Goal: Transaction & Acquisition: Purchase product/service

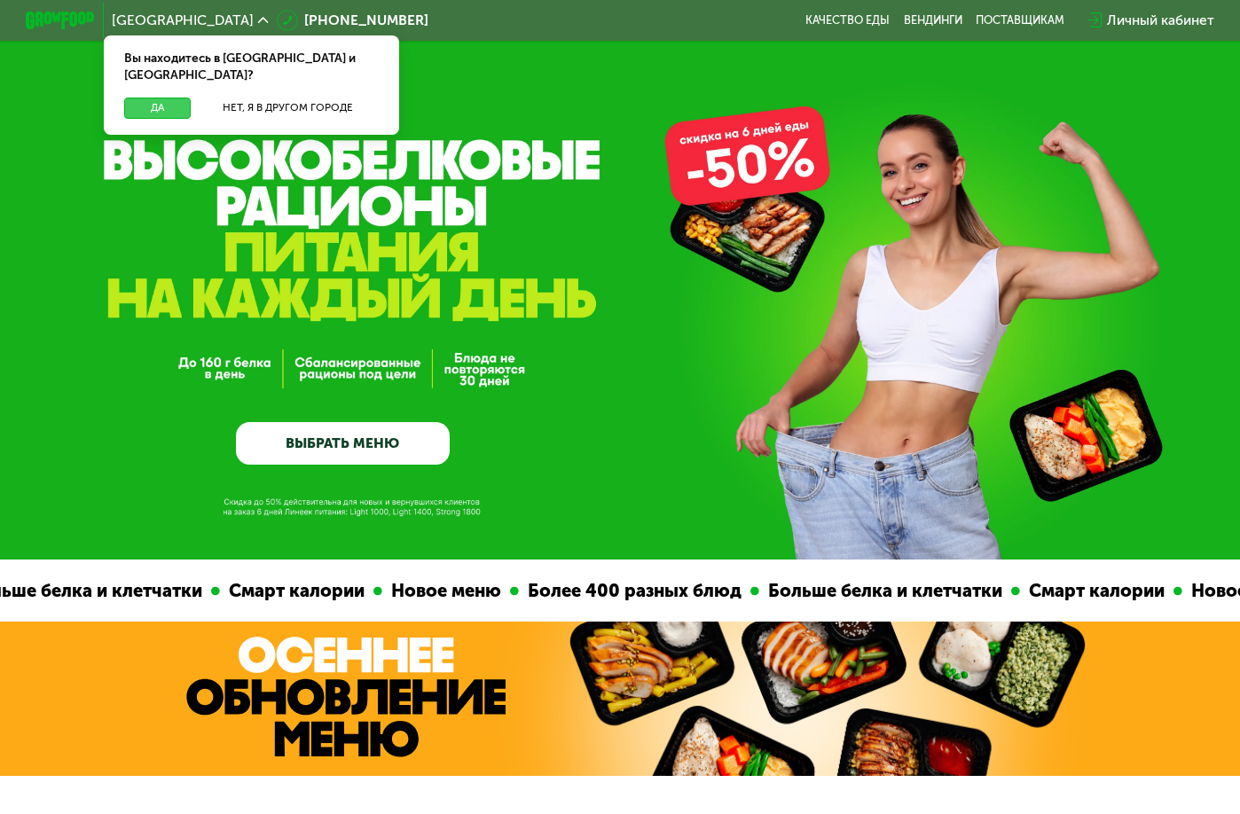
click at [143, 98] on button "Да" at bounding box center [157, 108] width 67 height 20
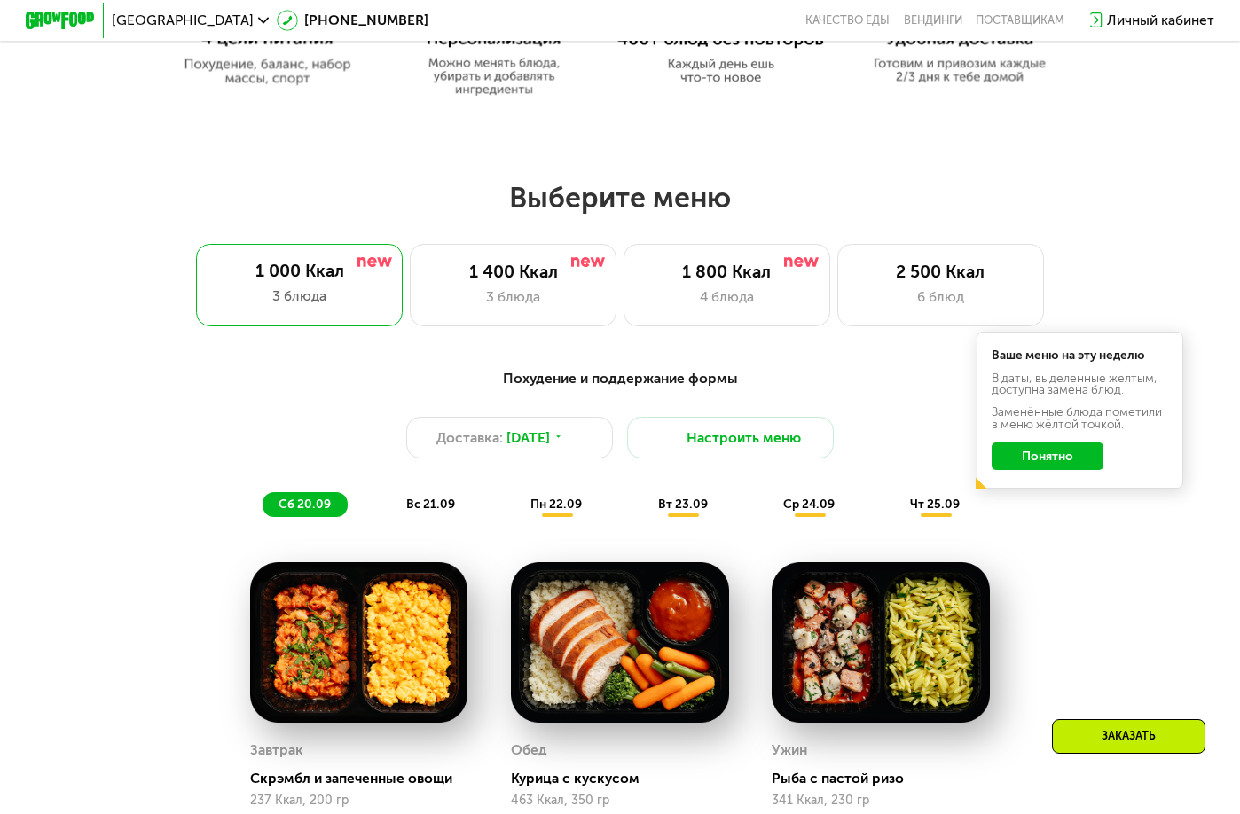
scroll to position [976, 0]
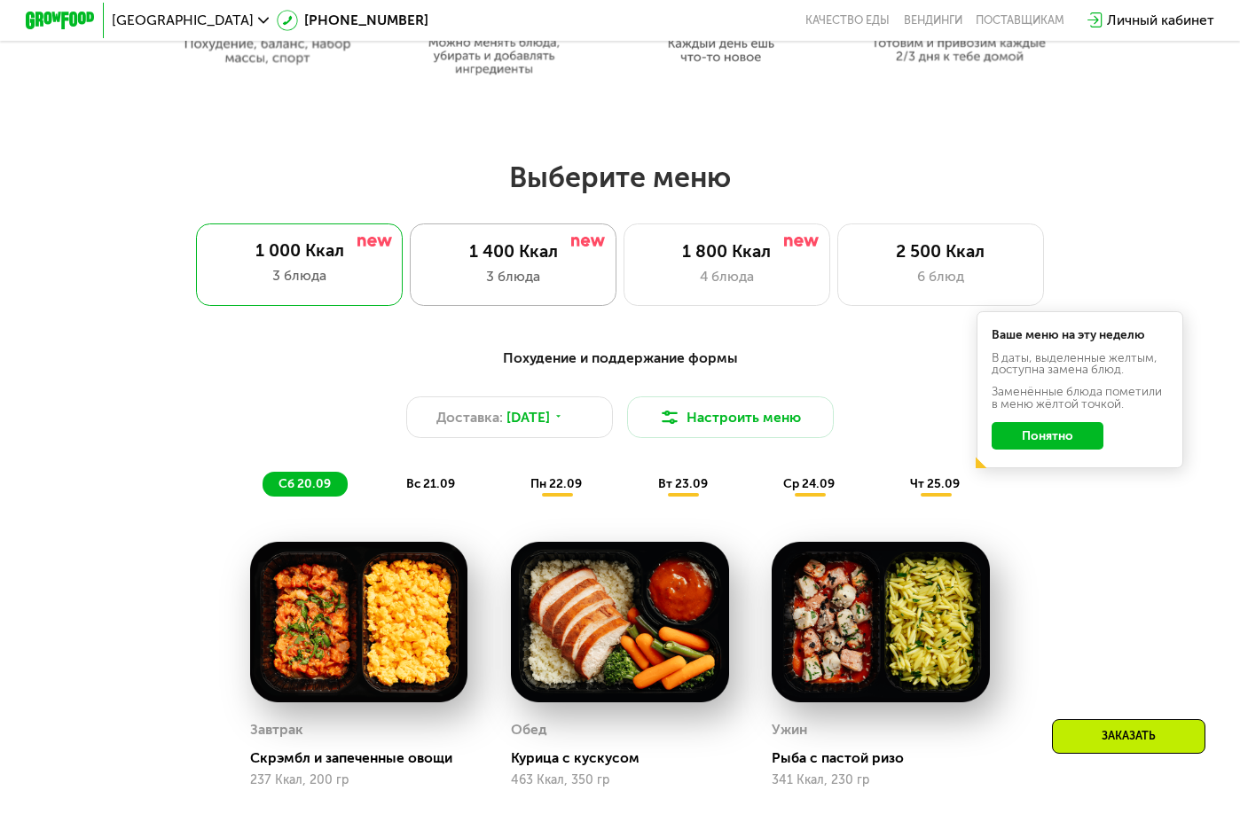
click at [485, 277] on div "3 блюда" at bounding box center [513, 276] width 170 height 20
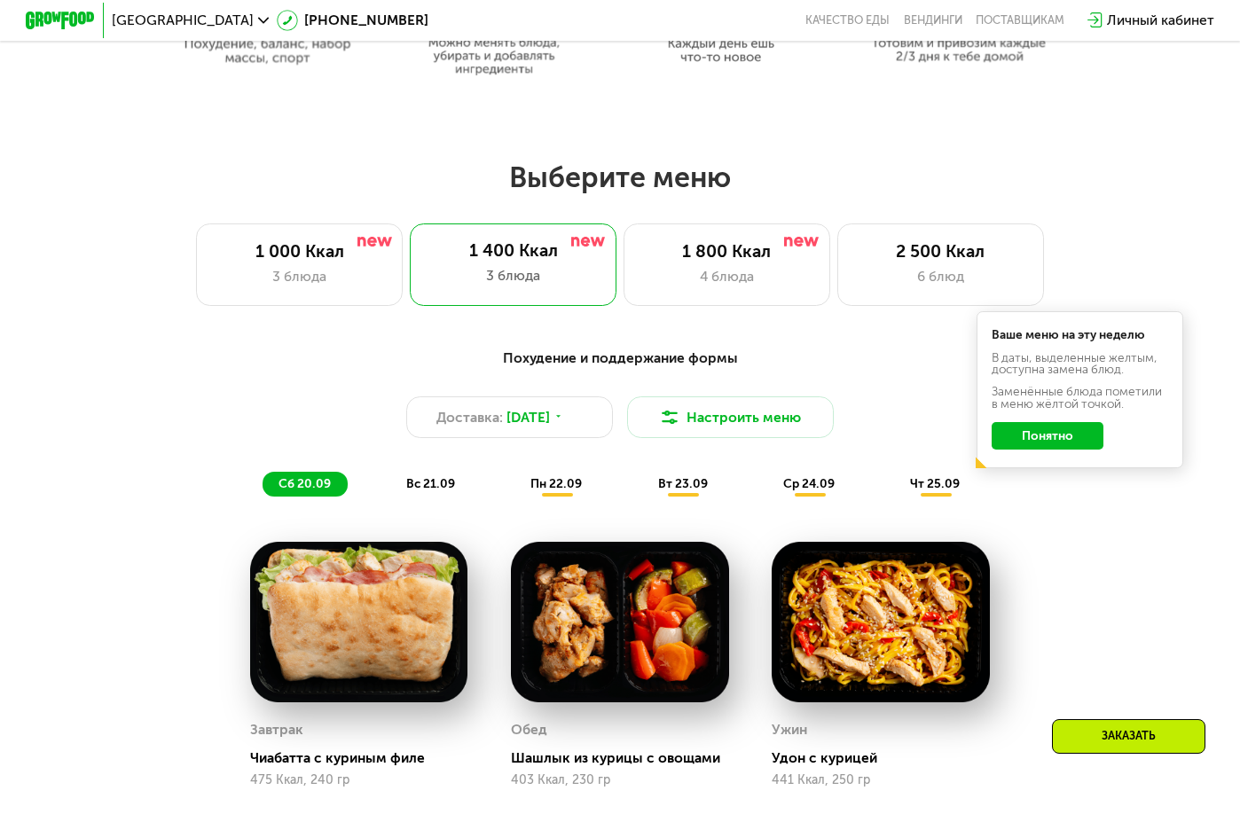
click at [1071, 440] on button "Понятно" at bounding box center [1048, 435] width 112 height 27
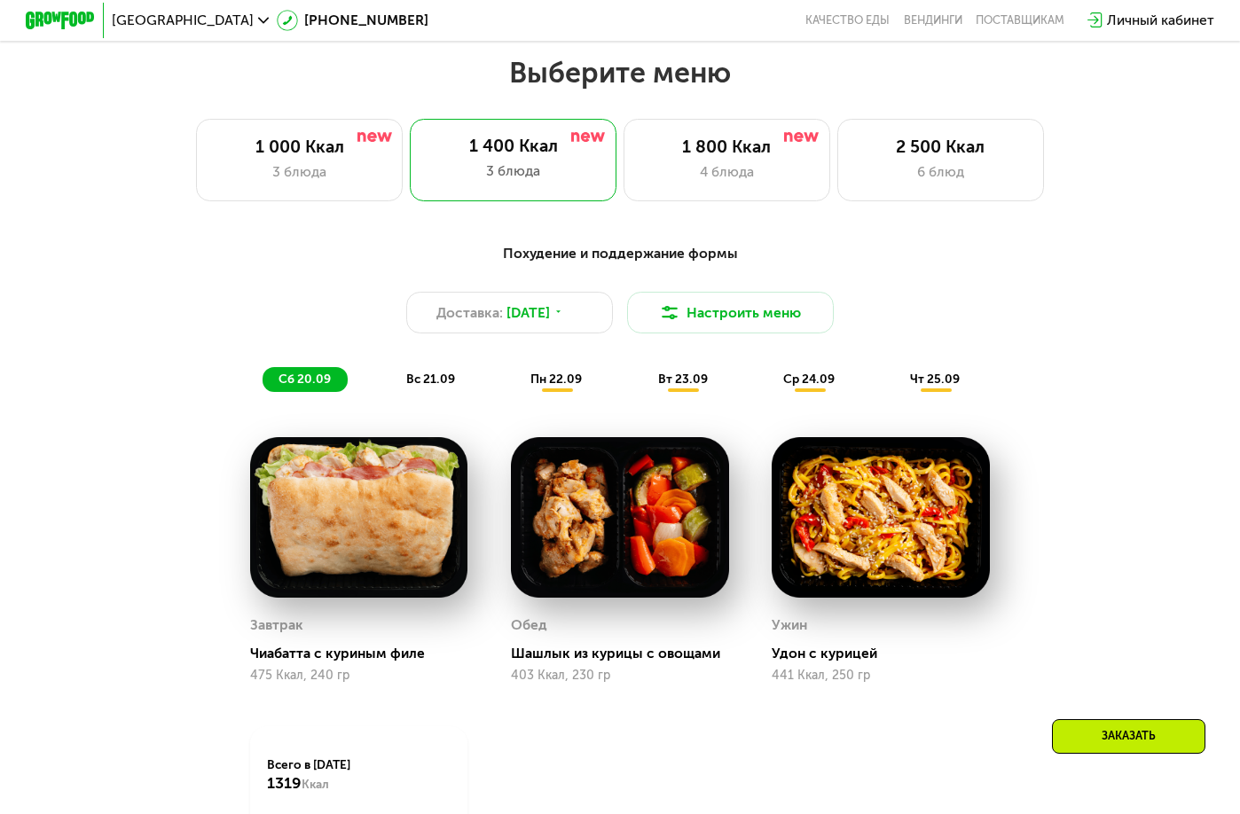
scroll to position [1064, 0]
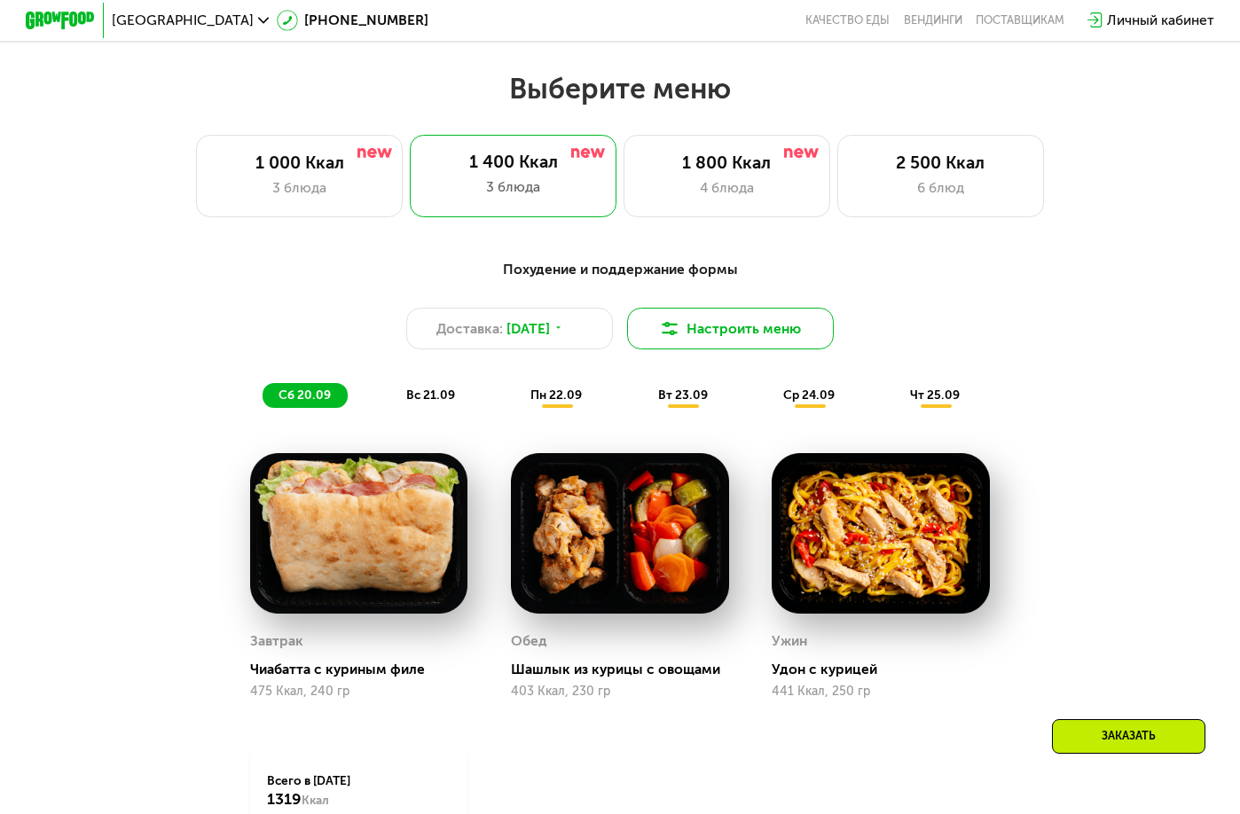
click at [713, 333] on button "Настроить меню" at bounding box center [730, 329] width 207 height 42
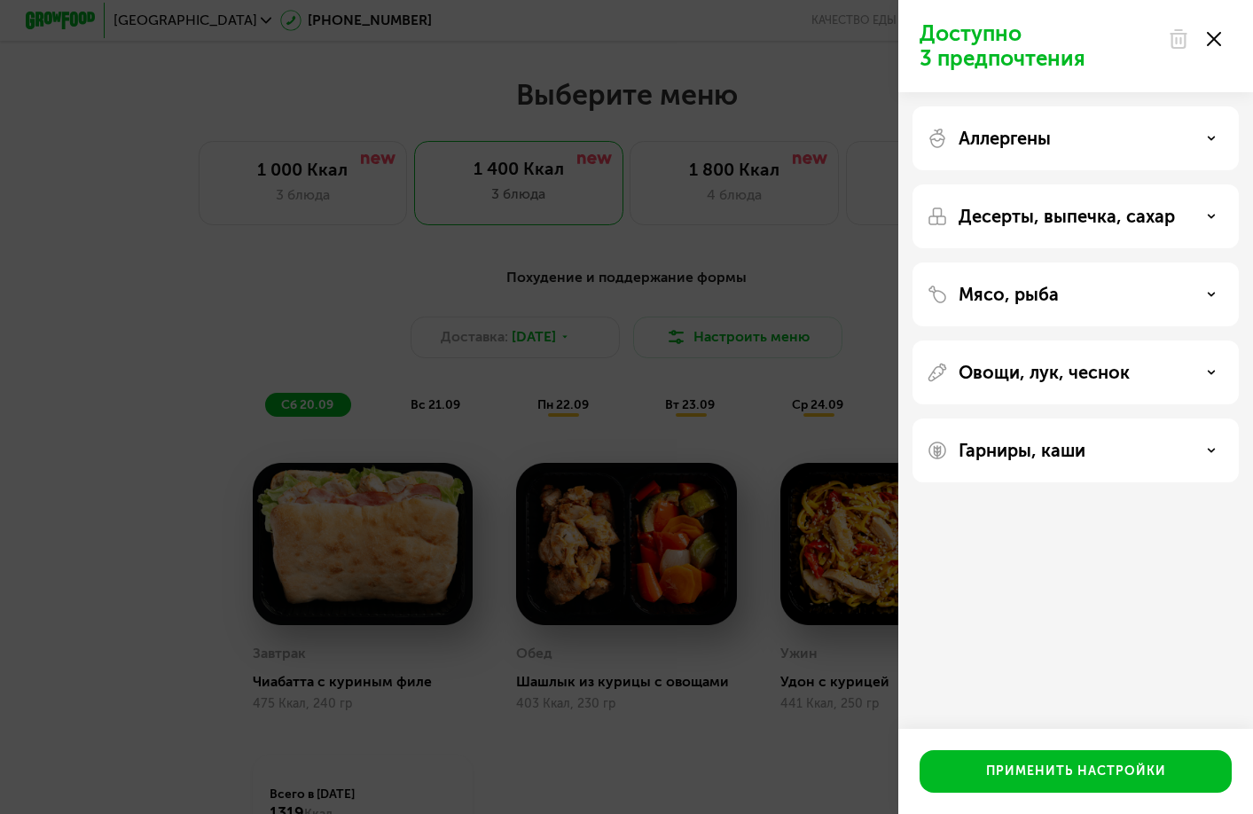
click at [762, 311] on div "Доступно 3 предпочтения Аллергены Десерты, выпечка, сахар Мясо, рыба Овощи, лук…" at bounding box center [626, 407] width 1253 height 814
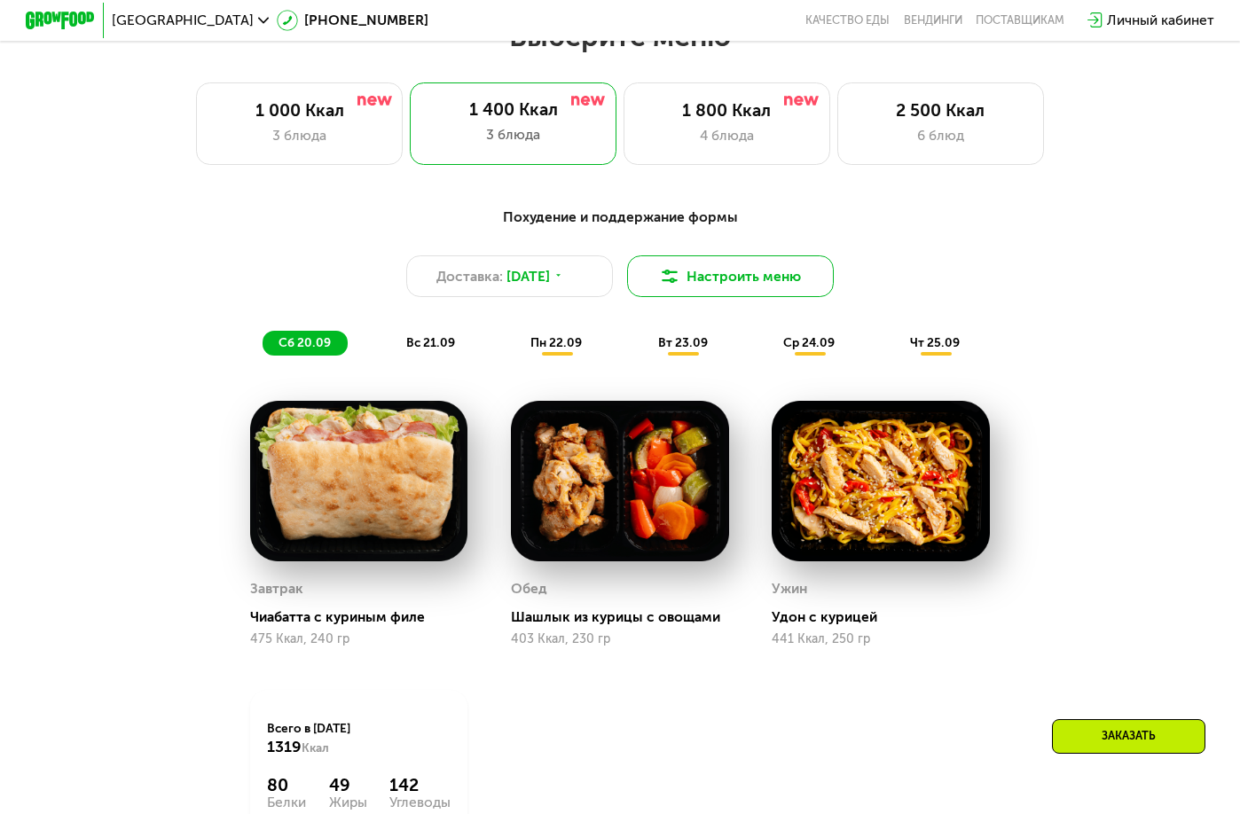
scroll to position [1153, 0]
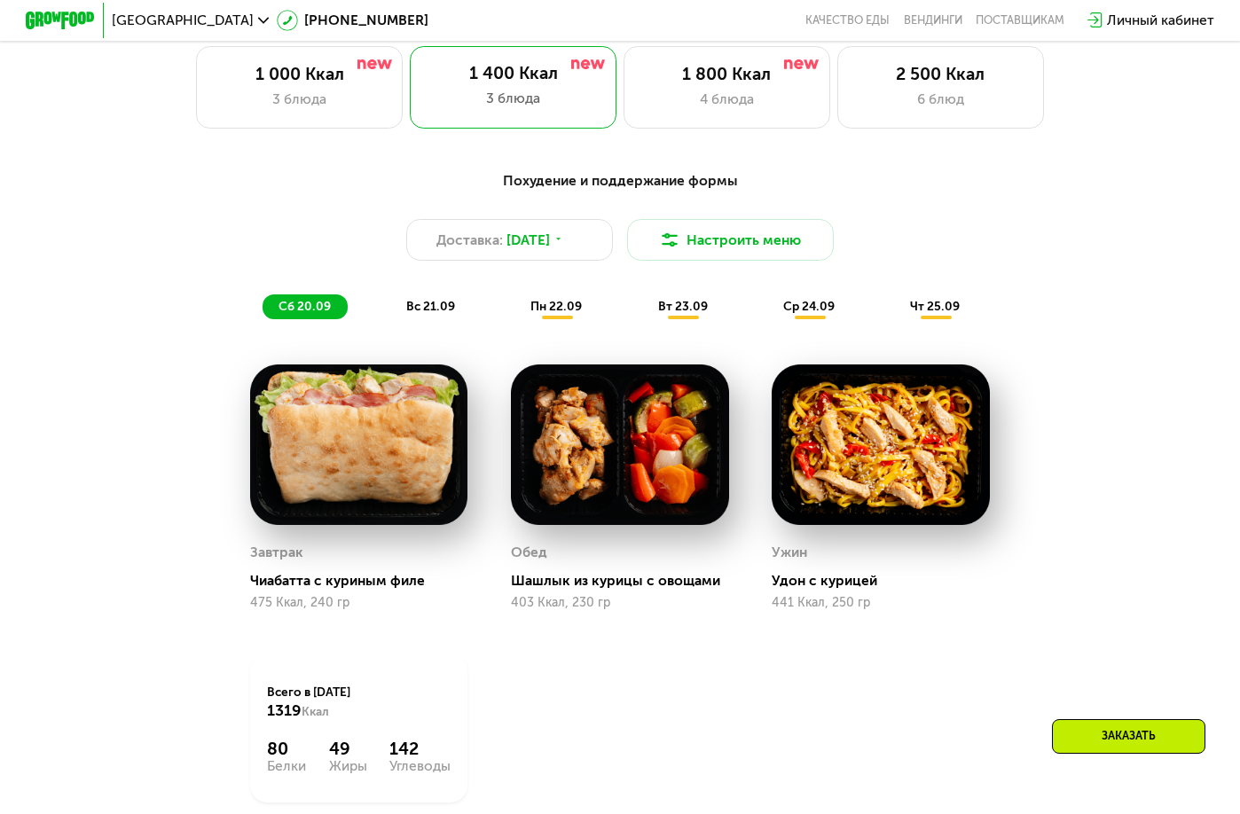
click at [406, 314] on span "вс 21.09" at bounding box center [430, 306] width 49 height 15
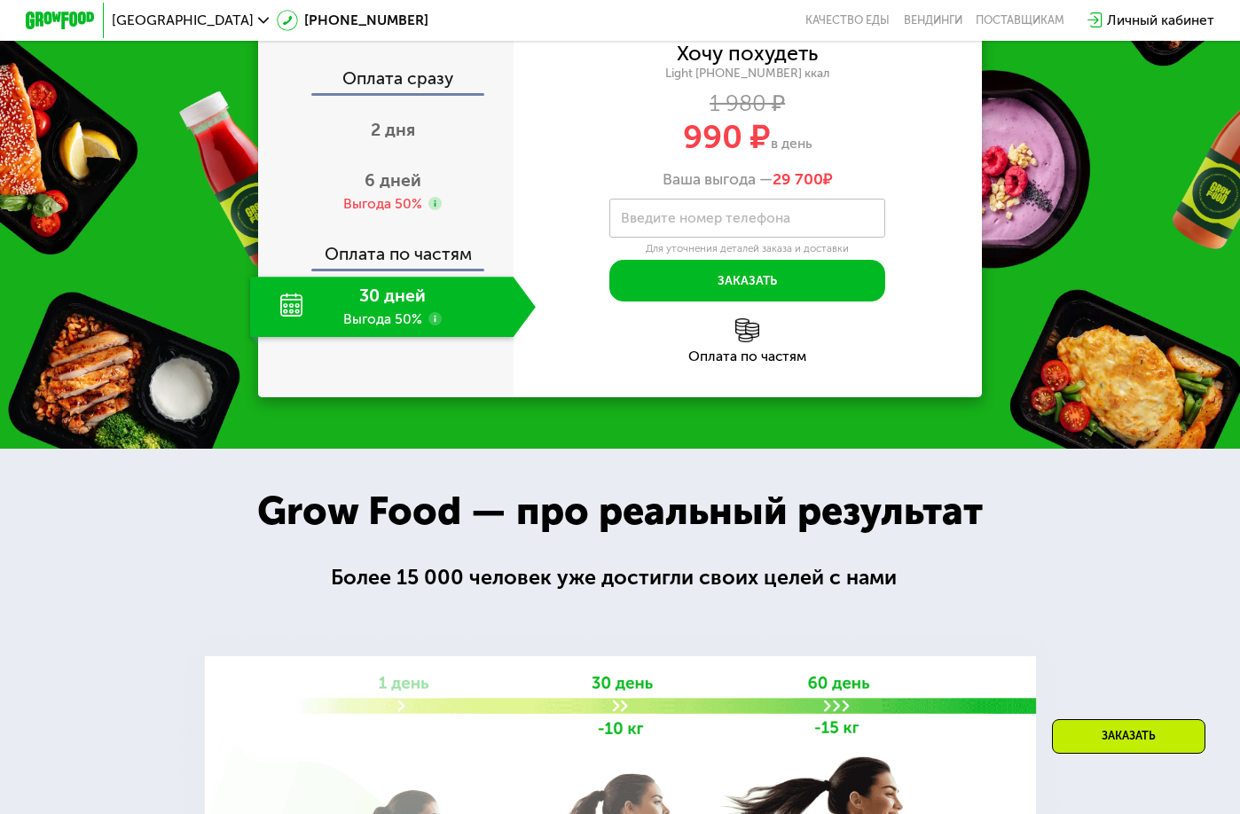
scroll to position [2040, 0]
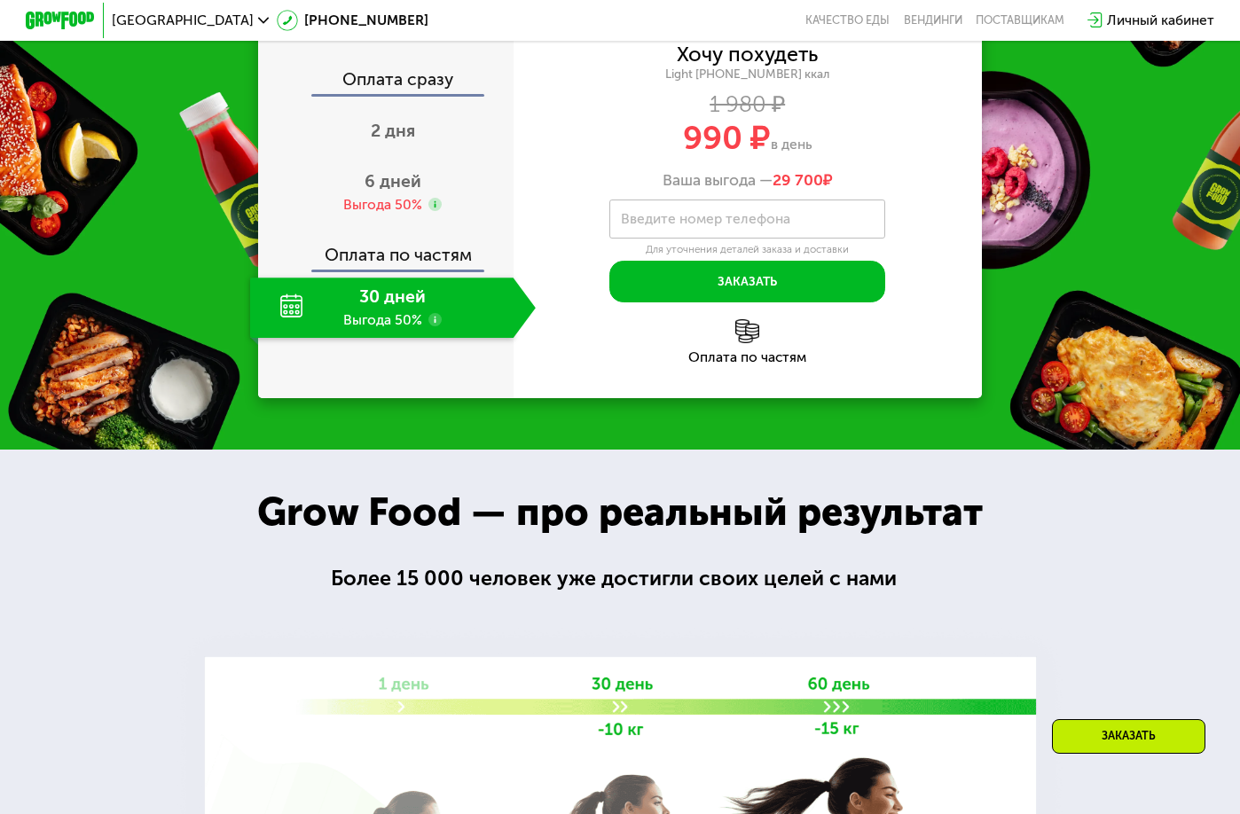
click at [375, 270] on div "Оплата по частям" at bounding box center [386, 250] width 253 height 40
click at [432, 327] on use at bounding box center [435, 320] width 14 height 14
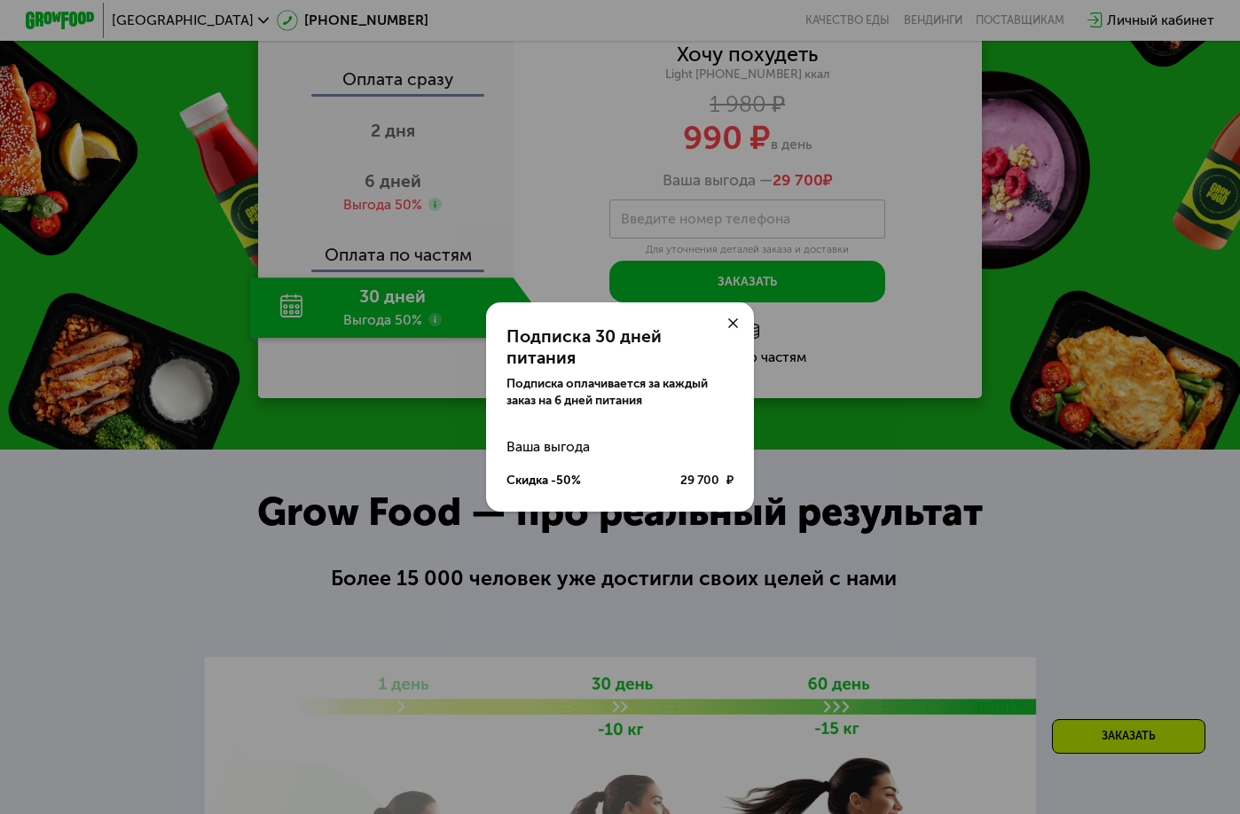
click at [734, 329] on use at bounding box center [733, 323] width 11 height 11
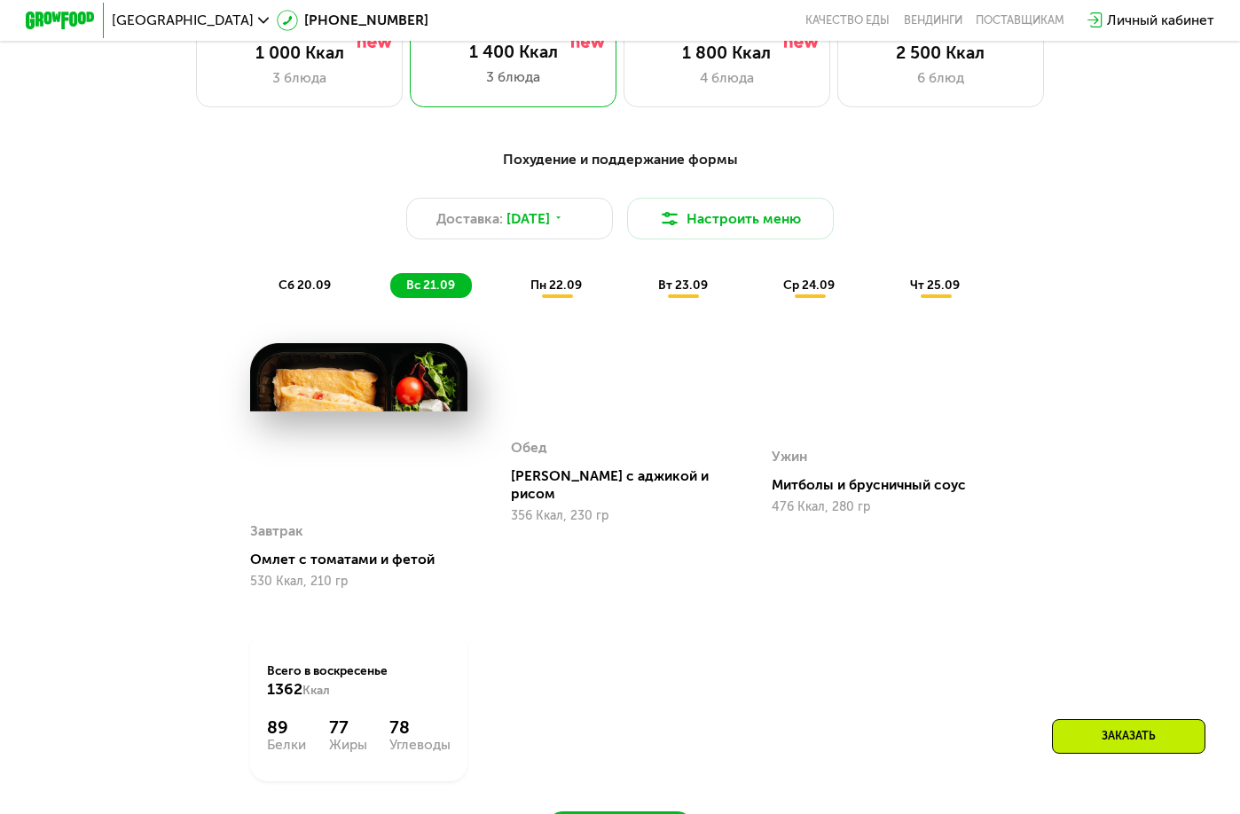
scroll to position [1153, 0]
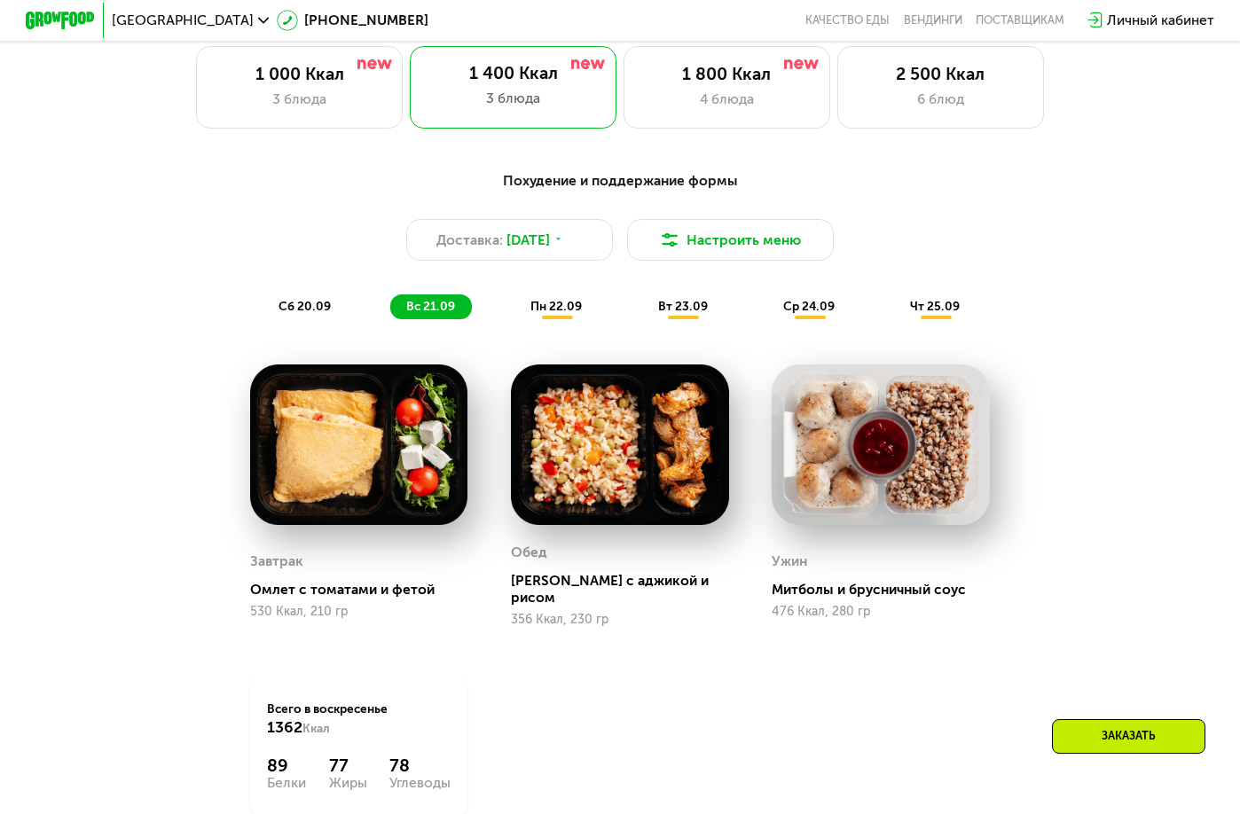
click at [561, 314] on span "пн 22.09" at bounding box center [555, 306] width 51 height 15
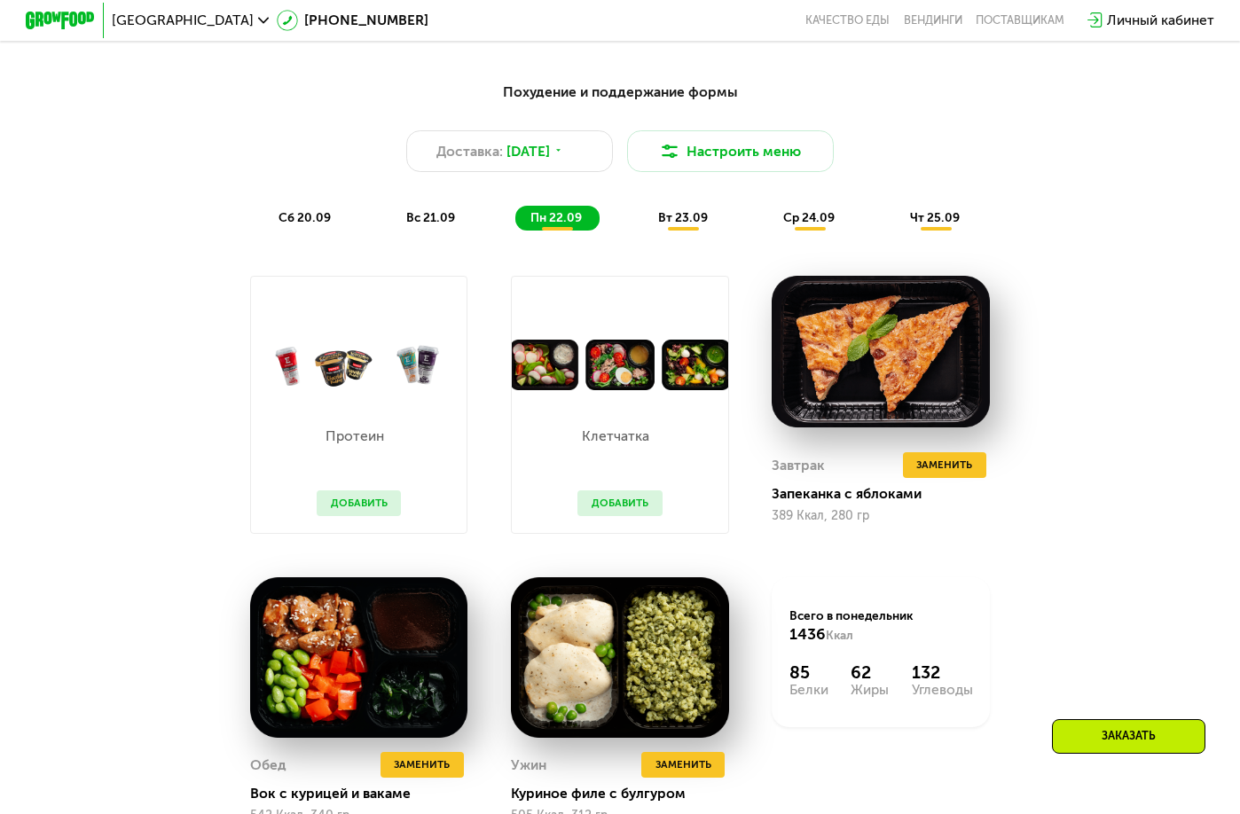
scroll to position [1330, 0]
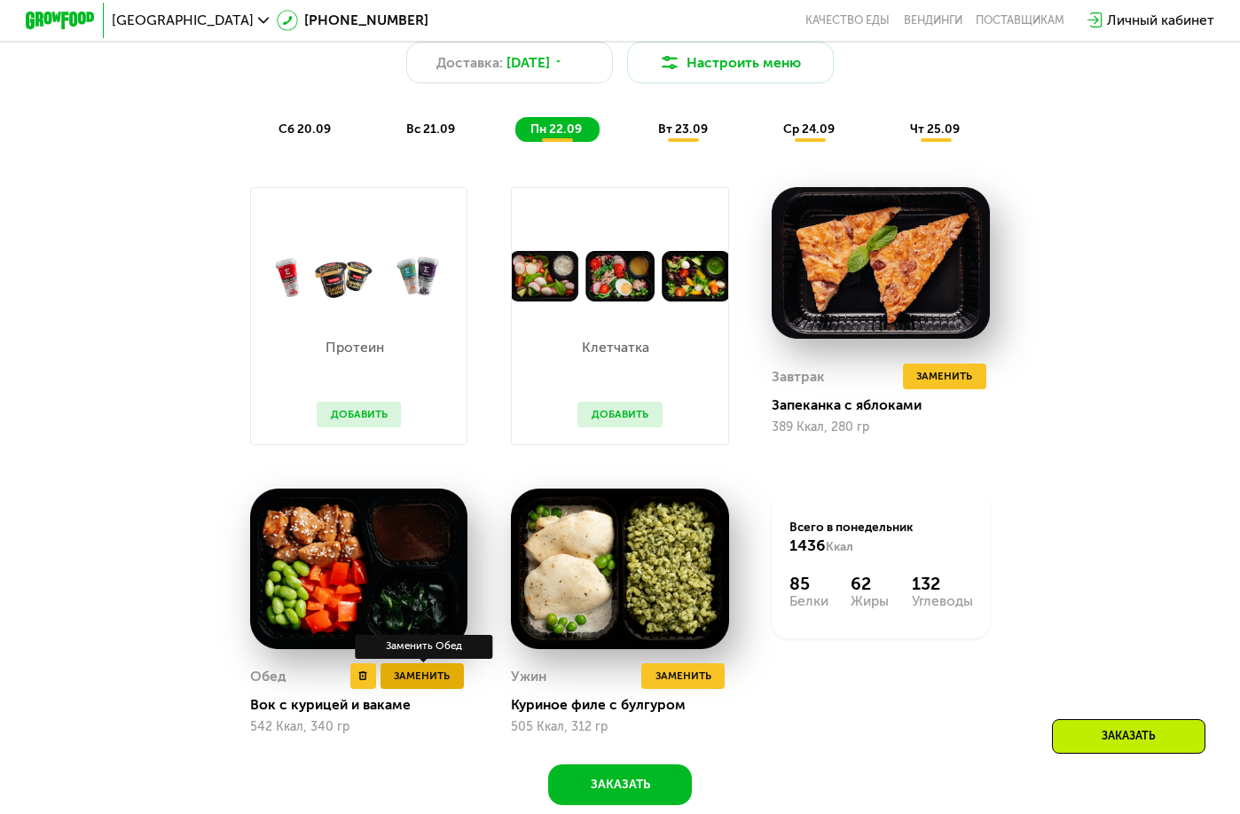
click at [421, 685] on span "Заменить" at bounding box center [422, 676] width 56 height 17
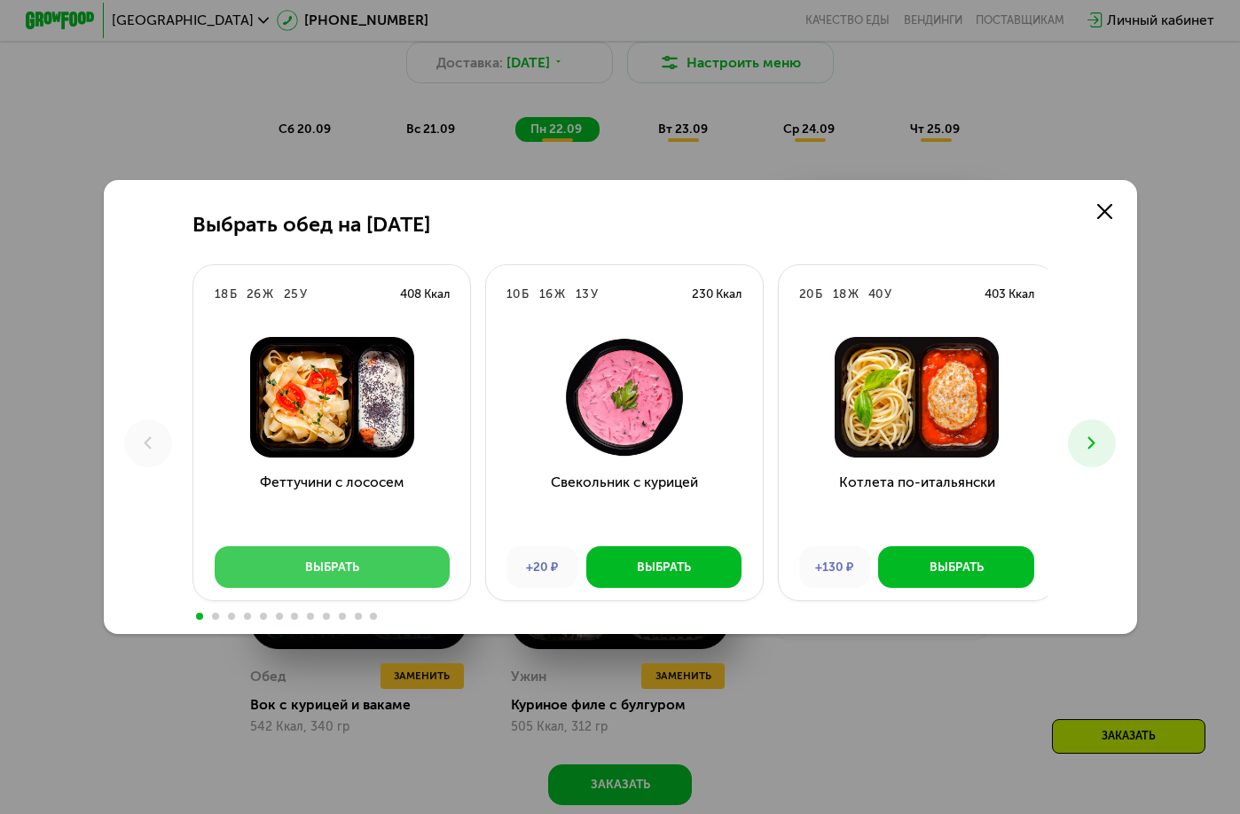
click at [332, 575] on div "Выбрать" at bounding box center [332, 567] width 54 height 17
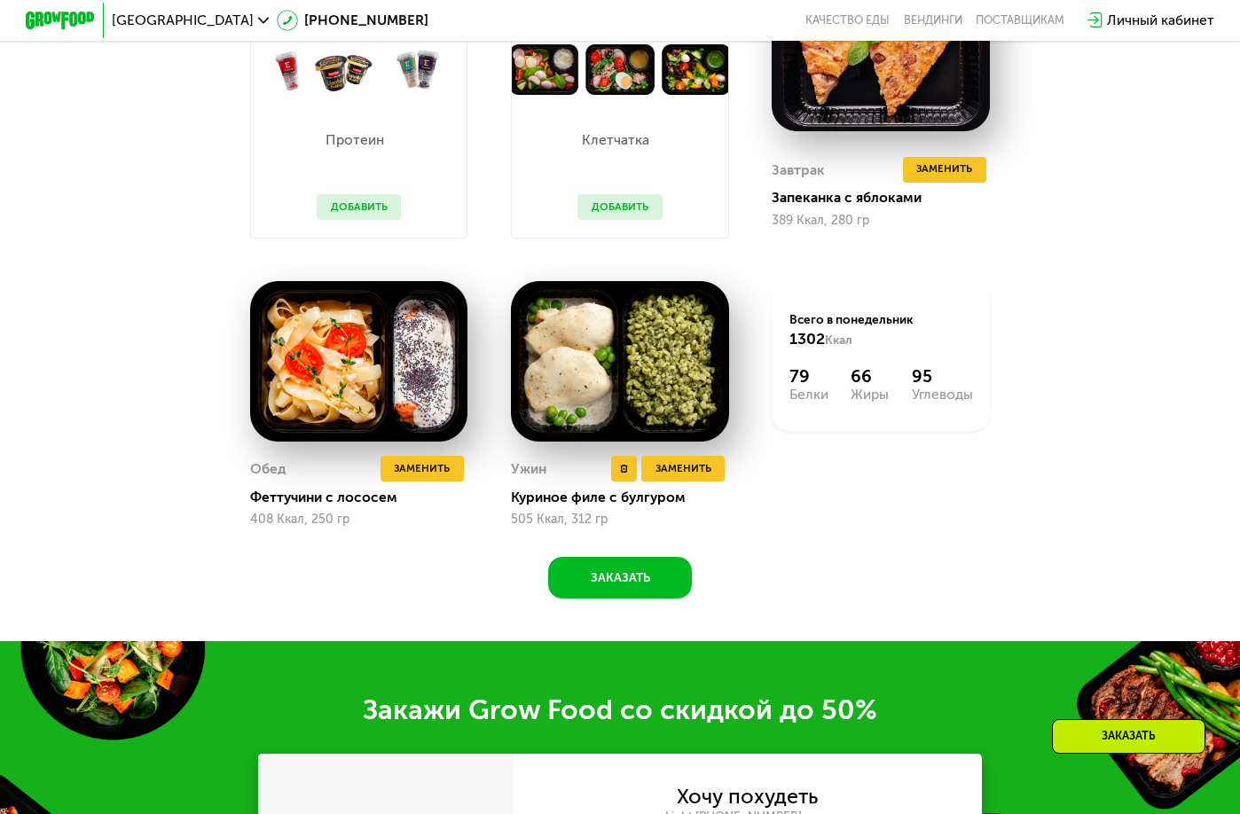
scroll to position [1597, 0]
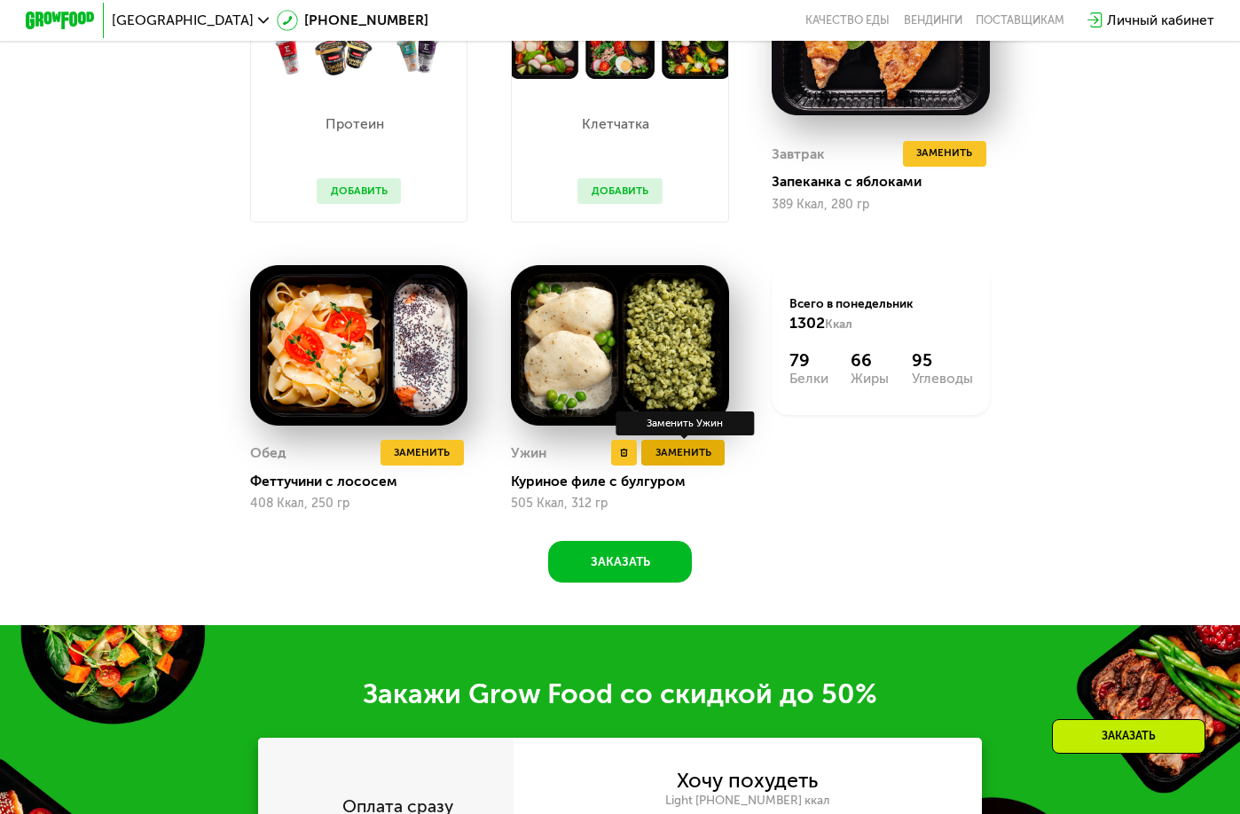
click at [673, 461] on span "Заменить" at bounding box center [683, 452] width 56 height 17
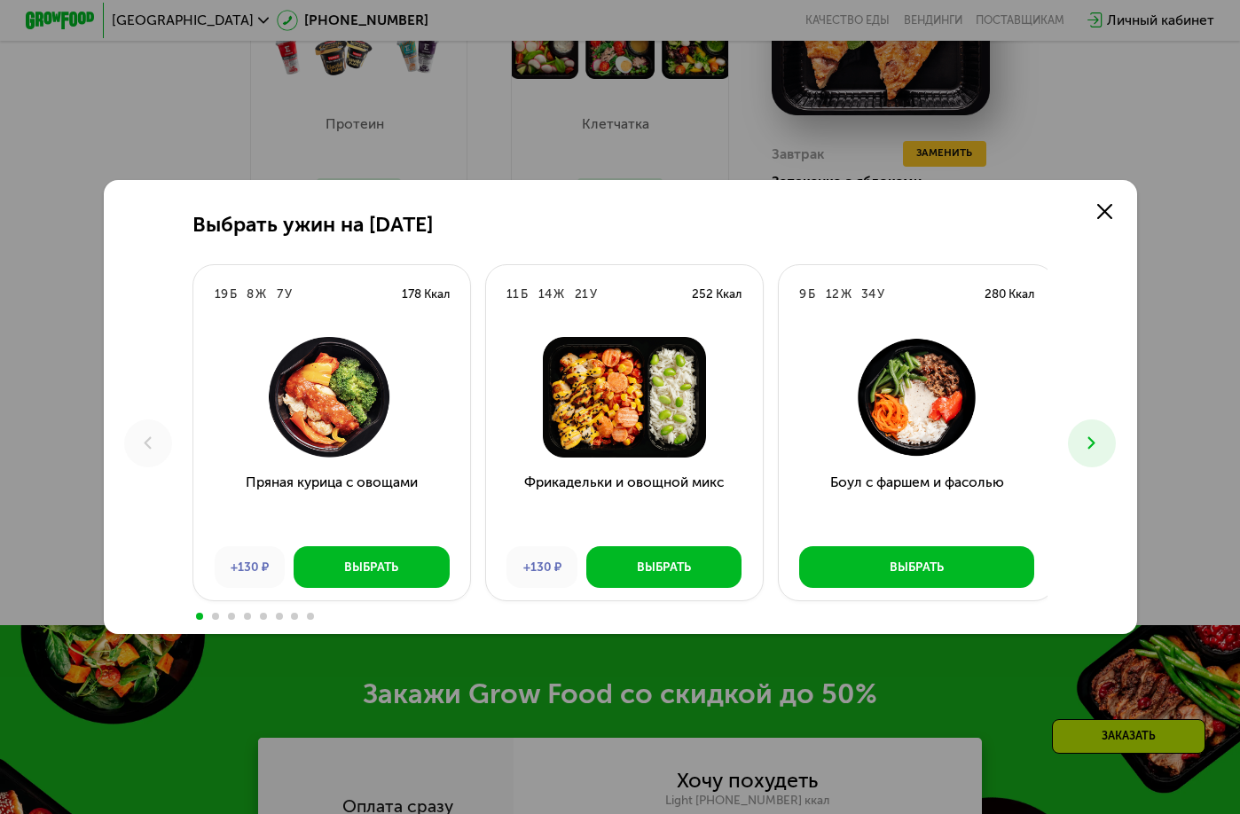
click at [1089, 442] on icon at bounding box center [1091, 443] width 20 height 20
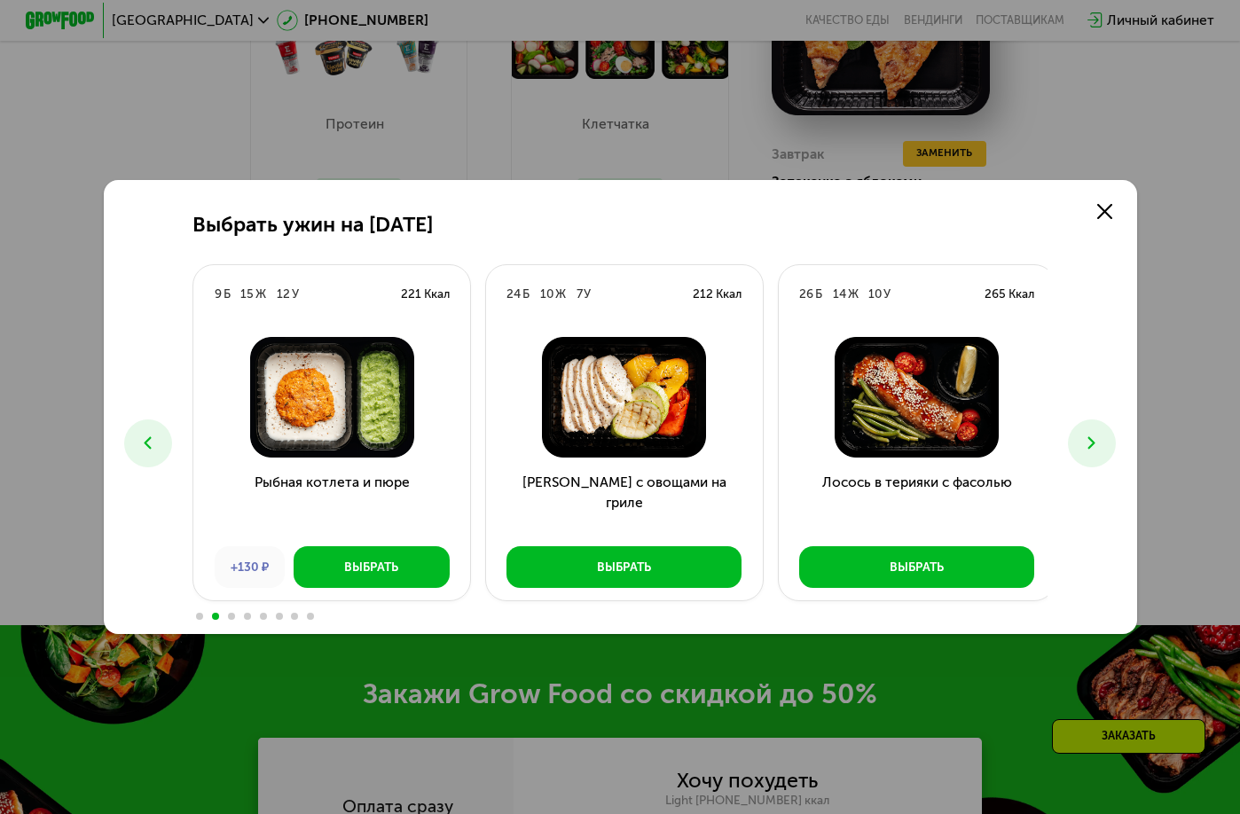
click at [1089, 442] on icon at bounding box center [1091, 443] width 20 height 20
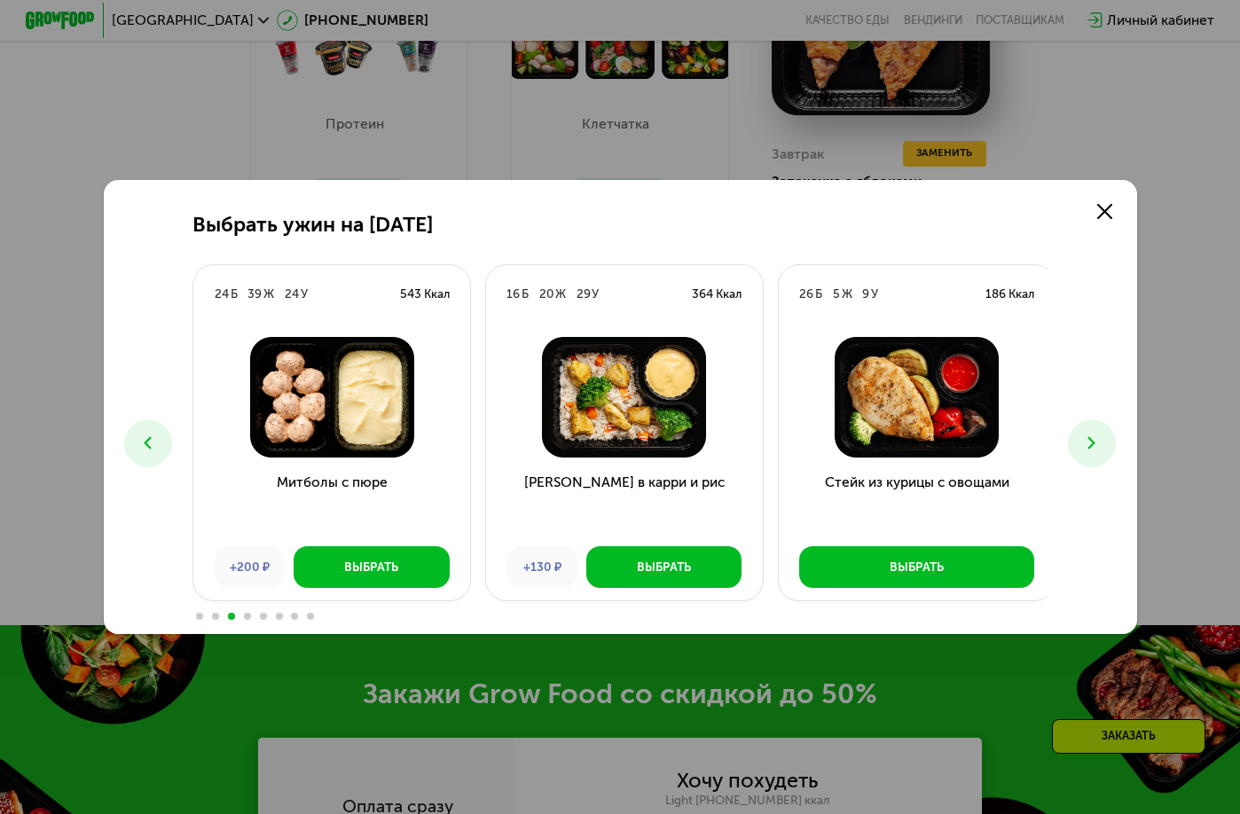
click at [1089, 442] on icon at bounding box center [1091, 443] width 20 height 20
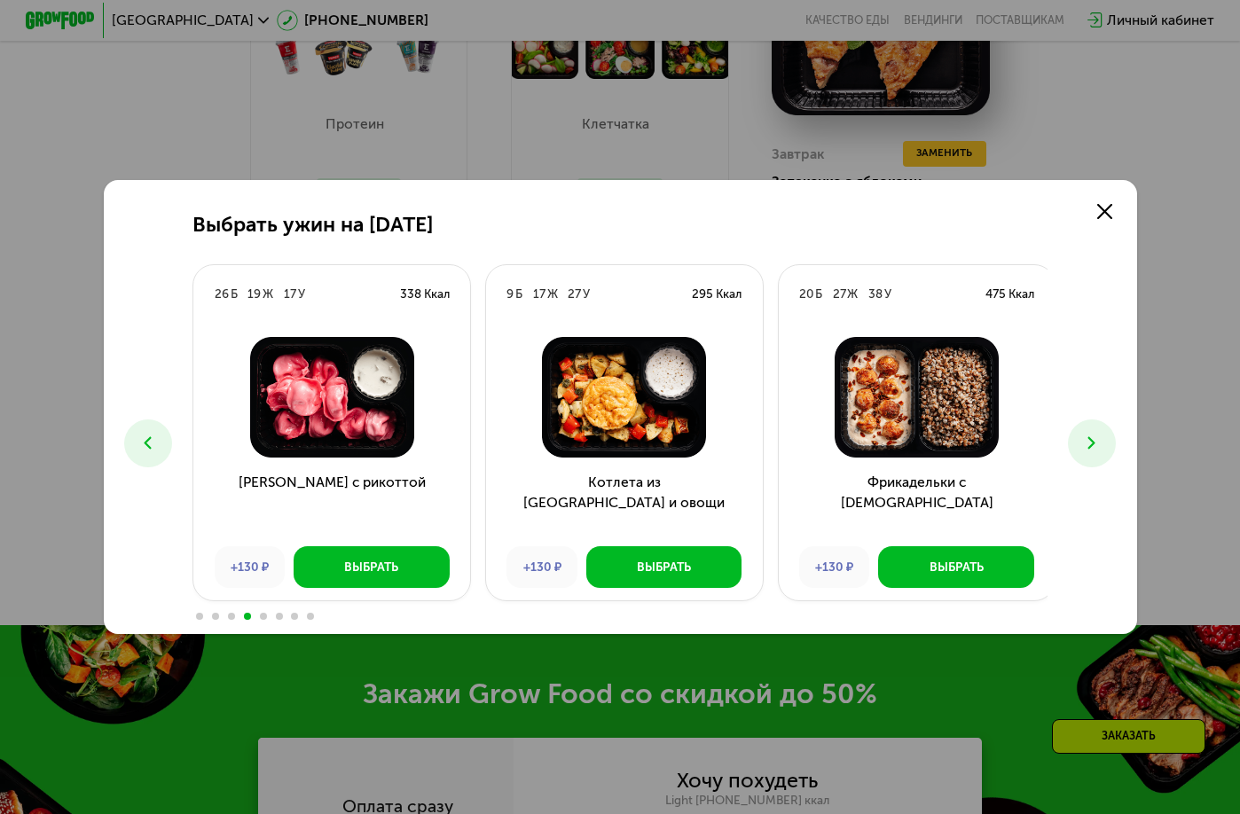
click at [1089, 442] on icon at bounding box center [1091, 443] width 20 height 20
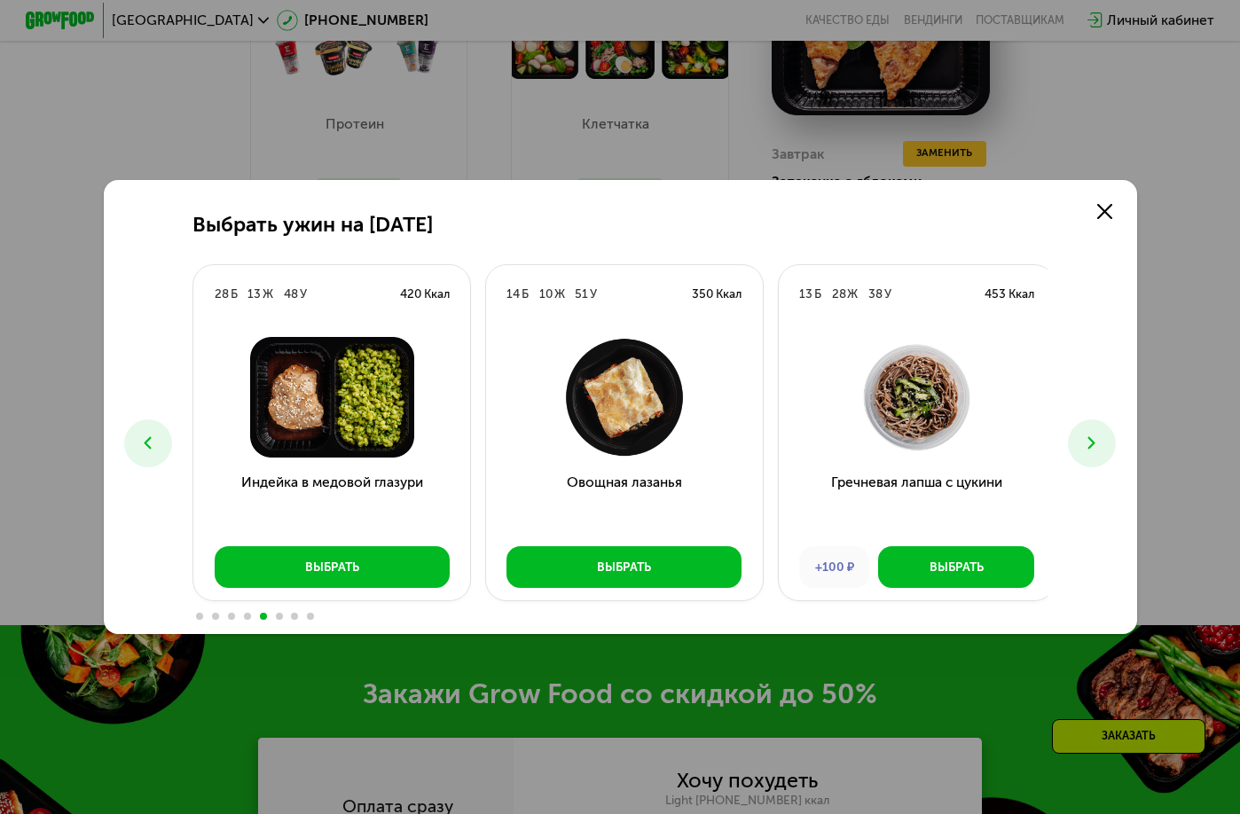
click at [1089, 442] on icon at bounding box center [1091, 443] width 20 height 20
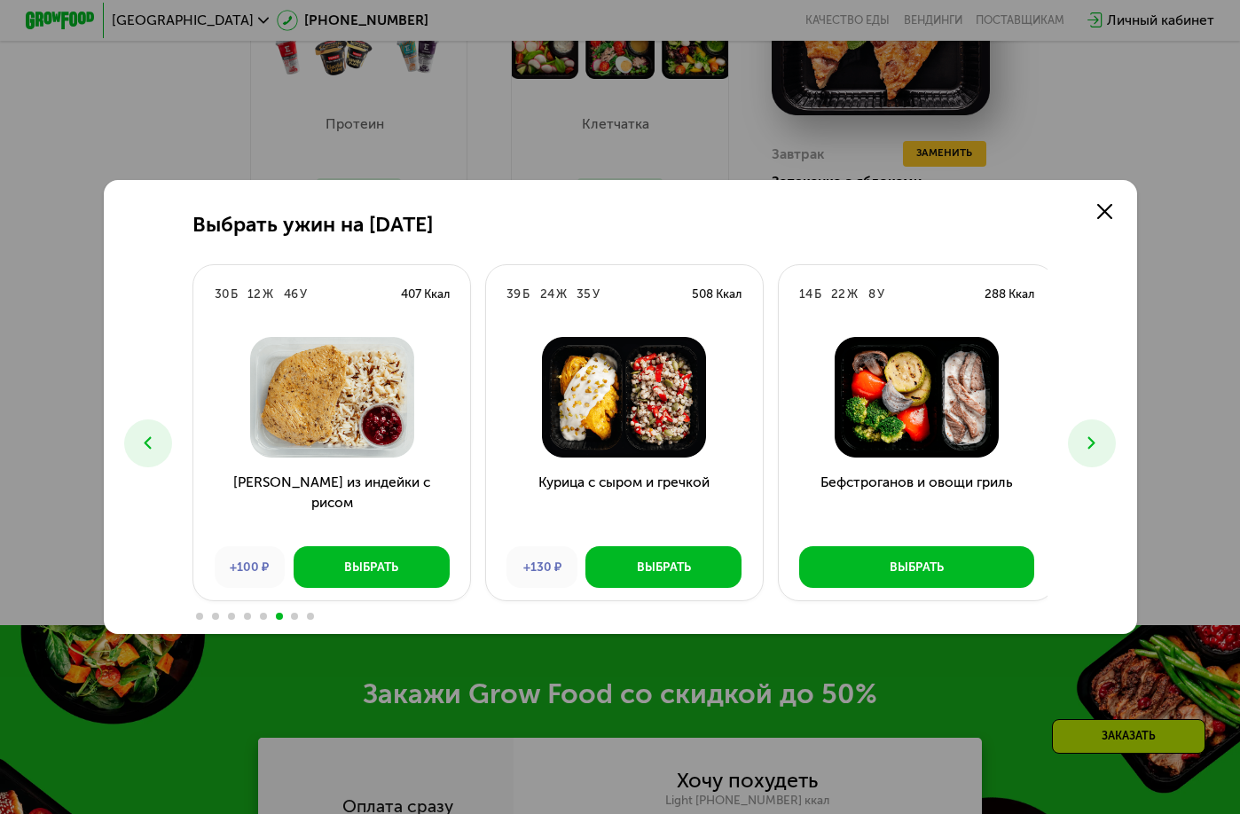
click at [1089, 442] on icon at bounding box center [1091, 443] width 20 height 20
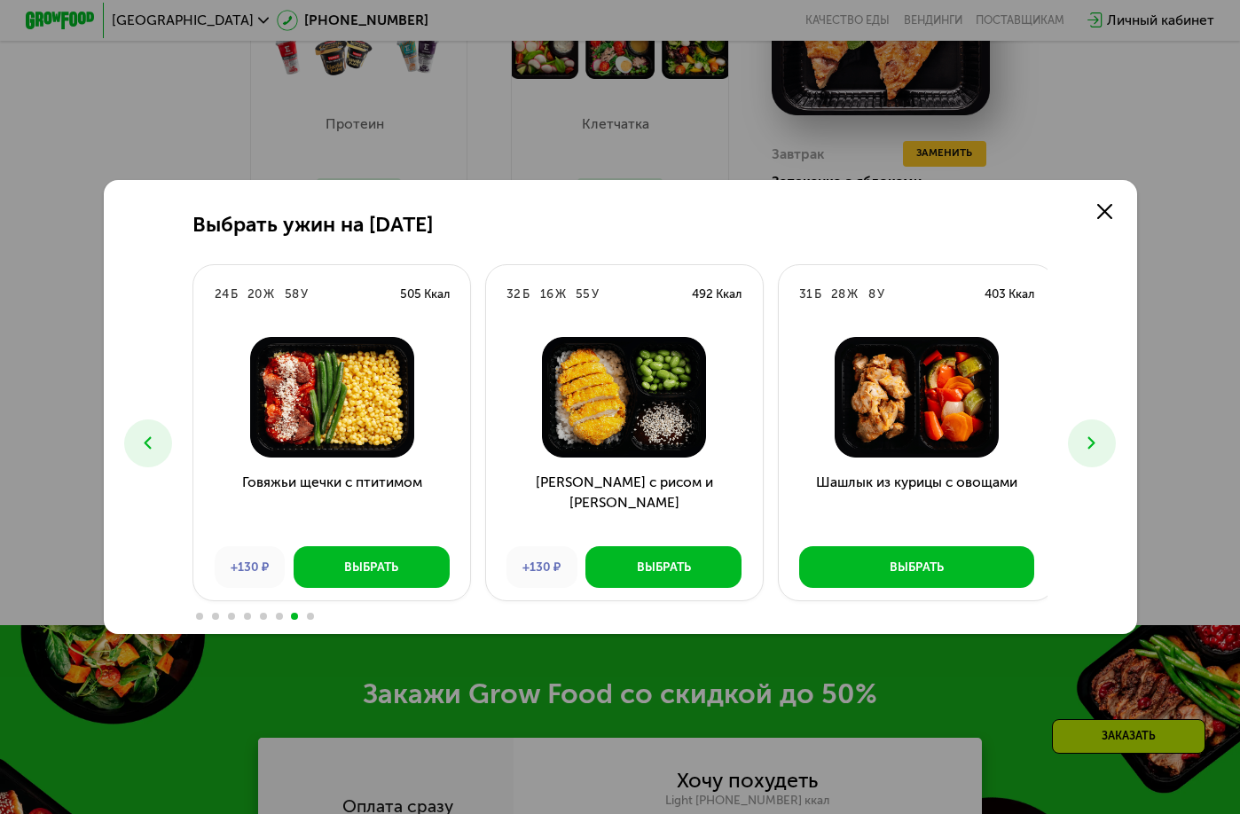
click at [1089, 442] on icon at bounding box center [1091, 443] width 20 height 20
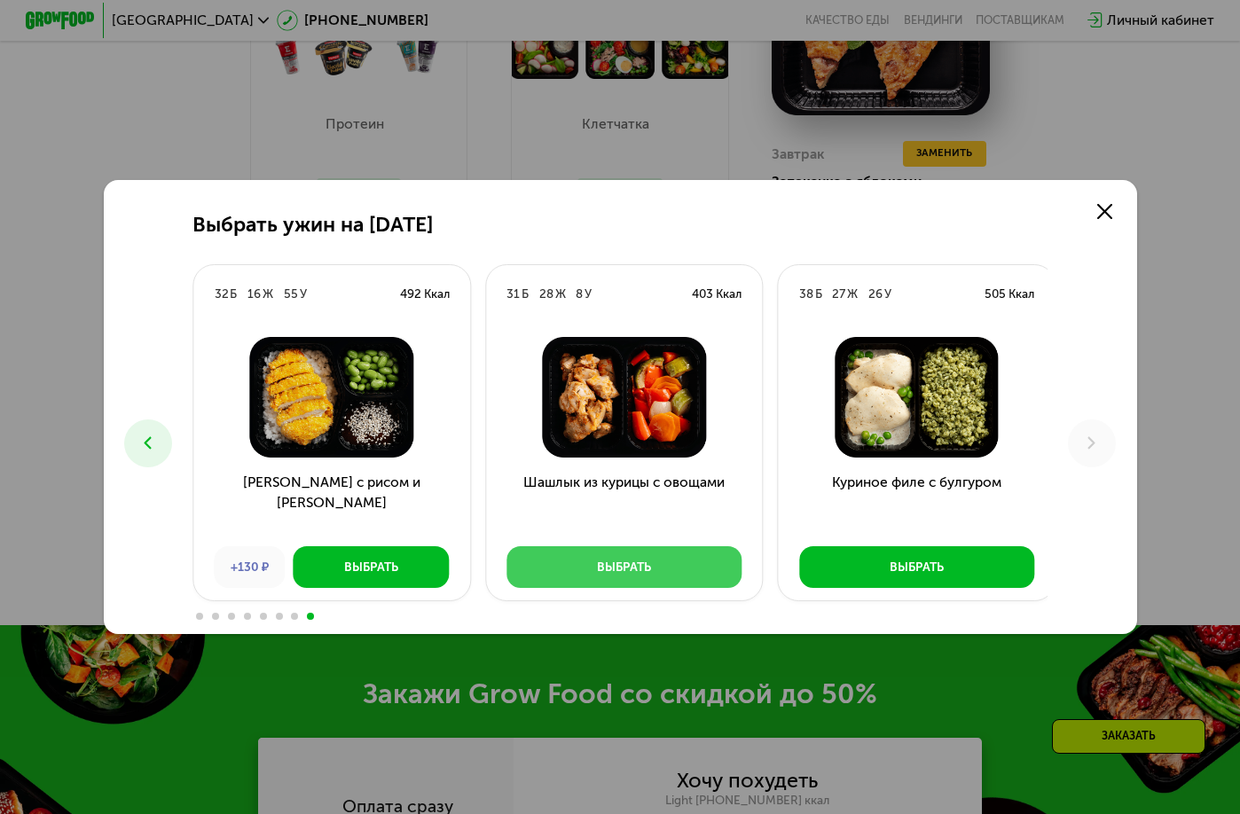
click at [581, 583] on button "Выбрать" at bounding box center [623, 567] width 235 height 42
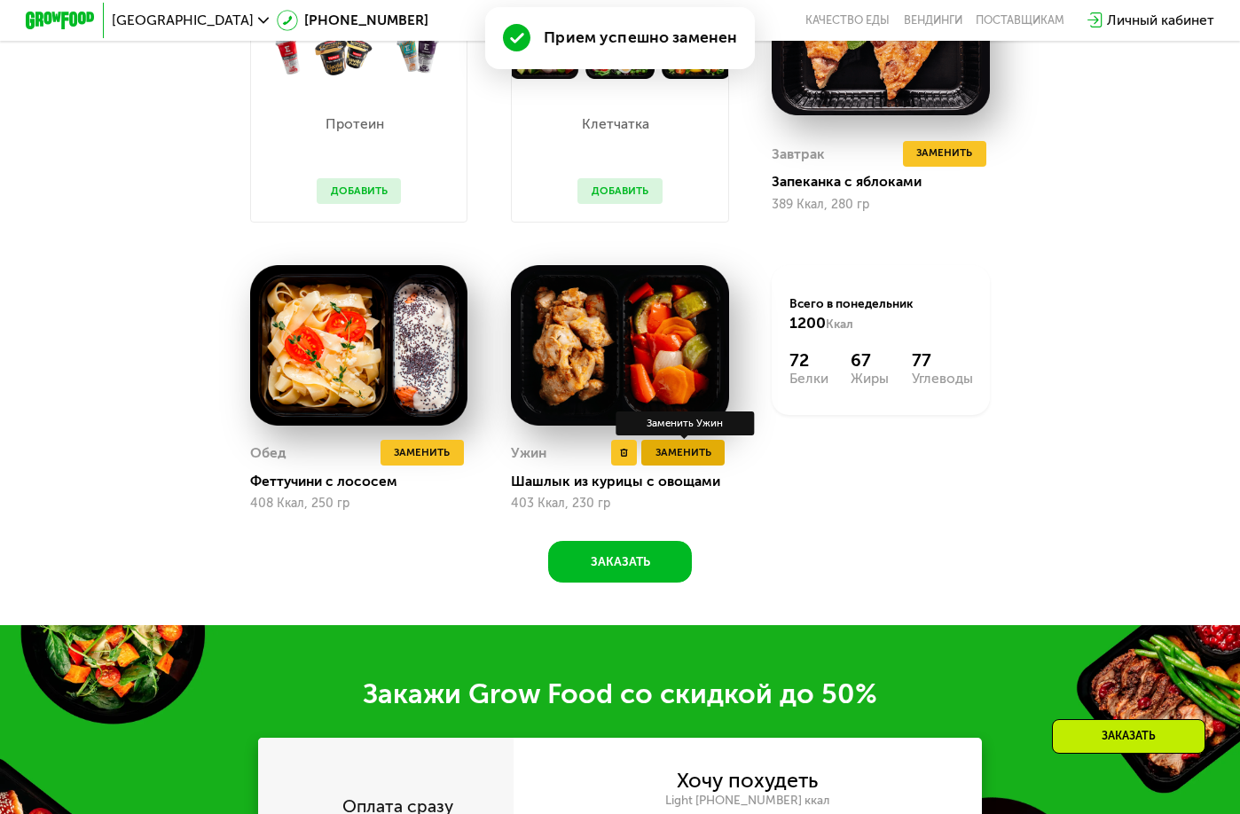
click at [662, 461] on span "Заменить" at bounding box center [683, 452] width 56 height 17
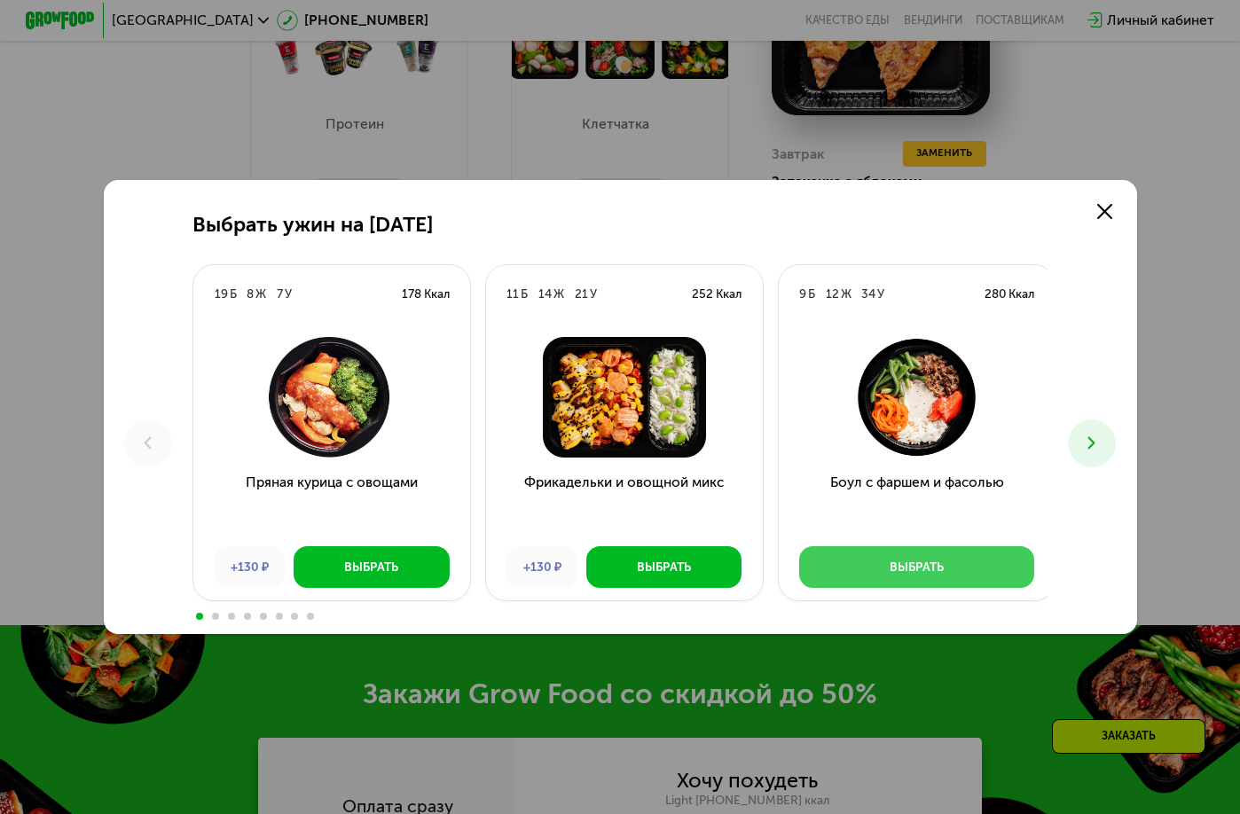
click at [899, 567] on div "Выбрать" at bounding box center [917, 567] width 54 height 17
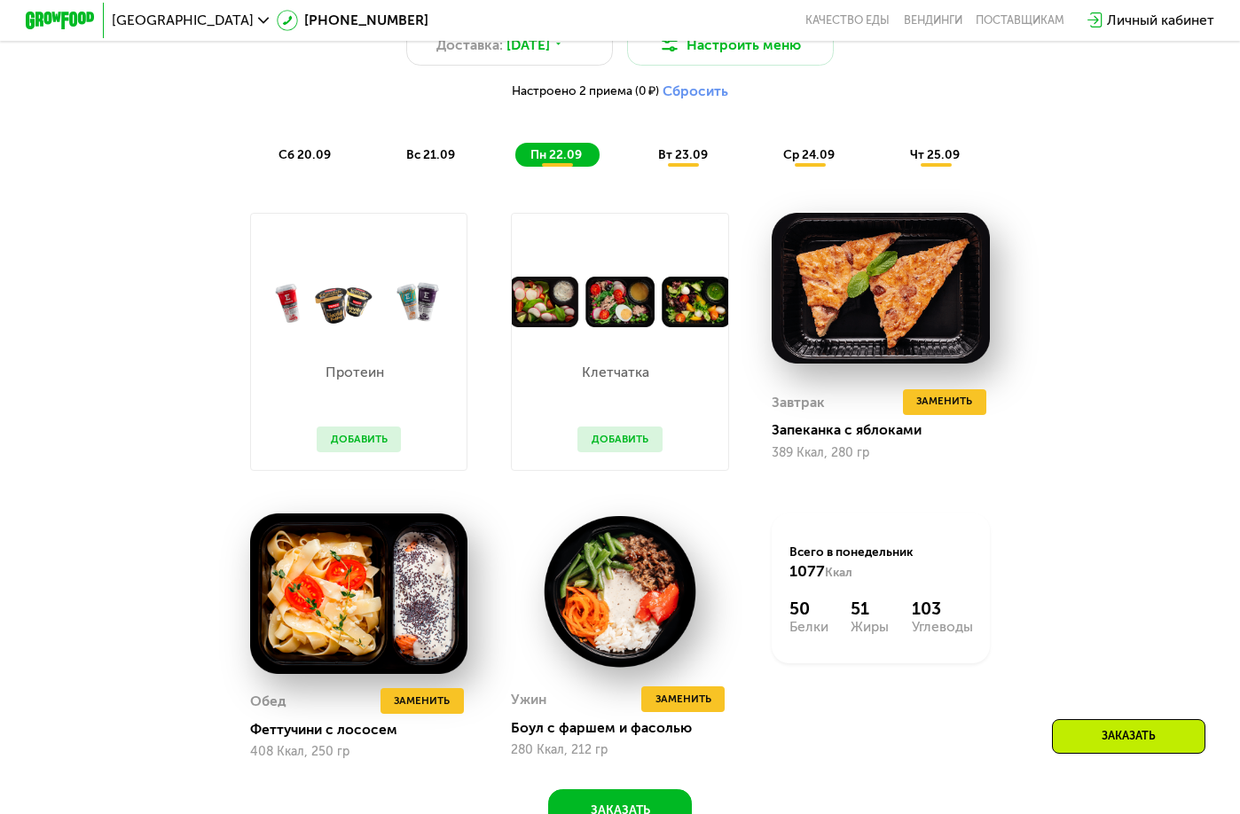
scroll to position [1330, 0]
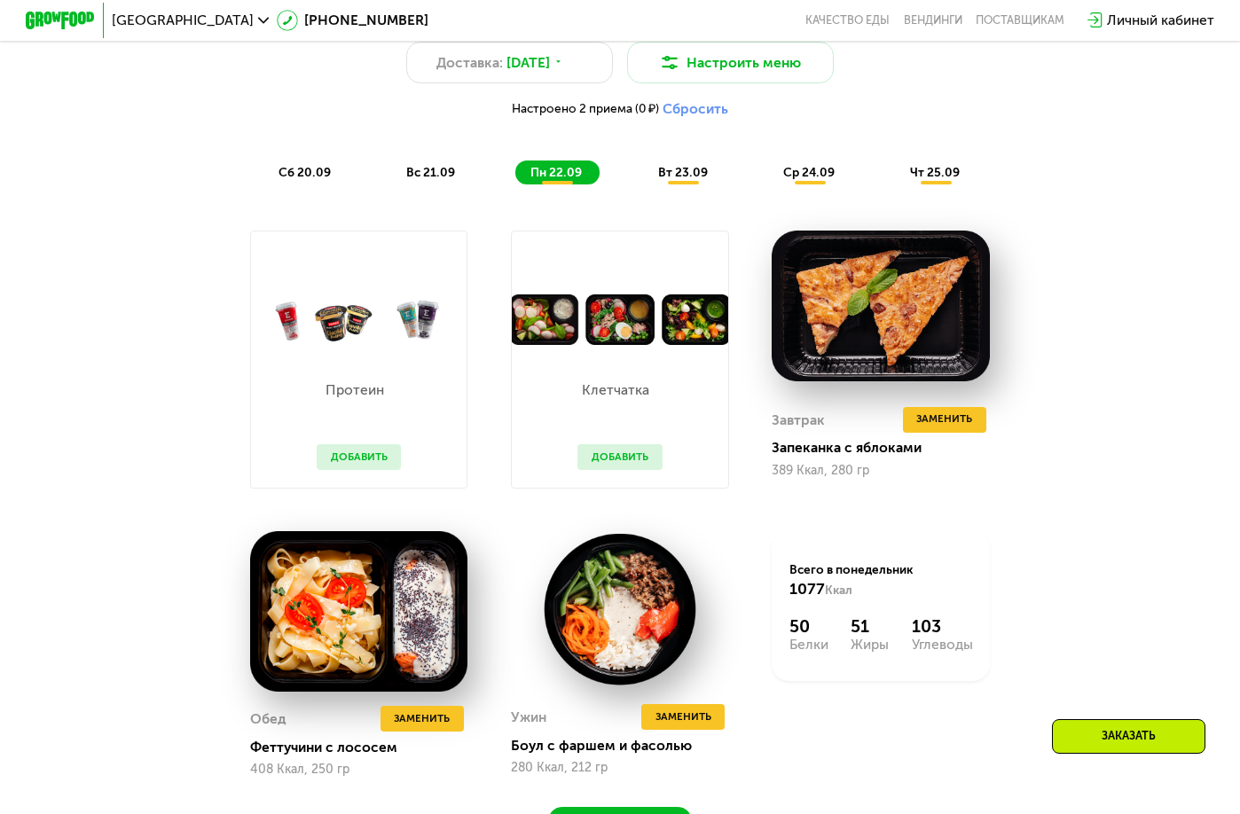
click at [617, 458] on button "Добавить" at bounding box center [619, 457] width 84 height 26
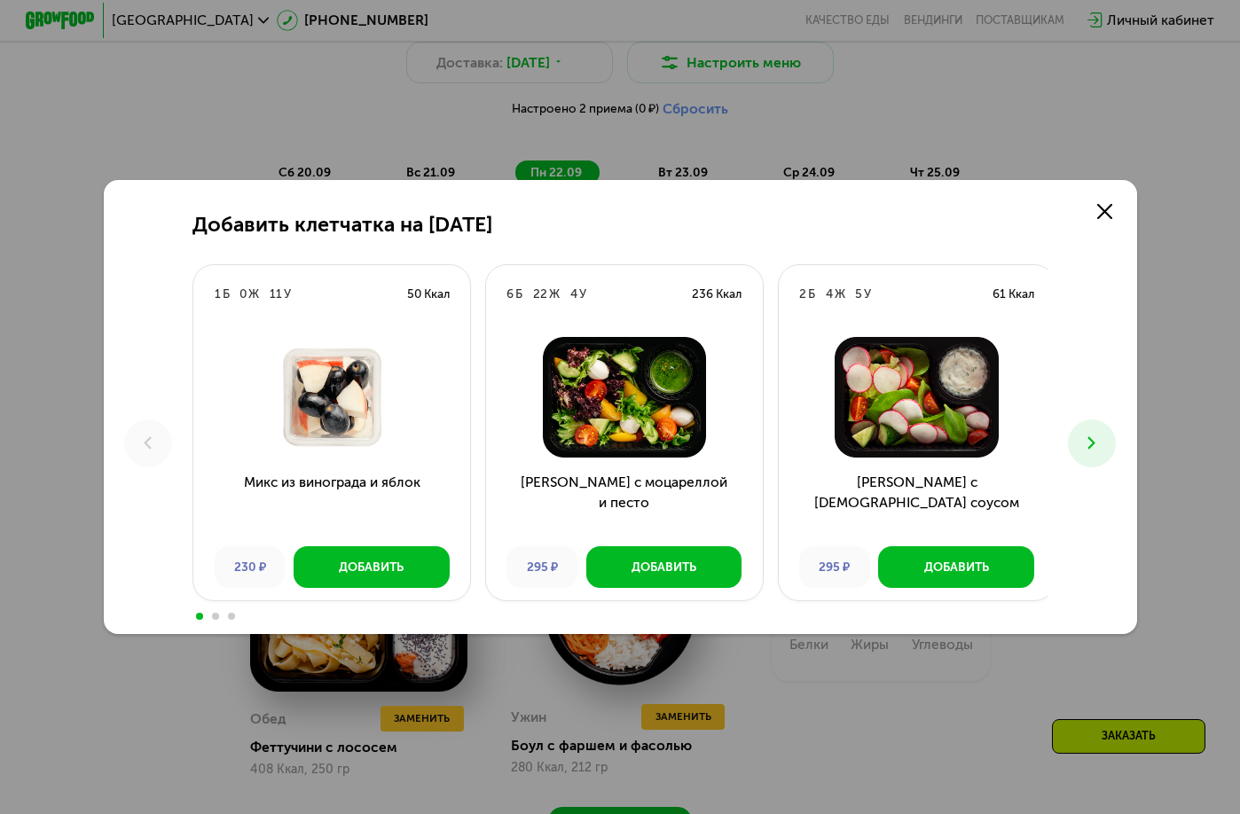
click at [1086, 435] on icon at bounding box center [1091, 443] width 20 height 20
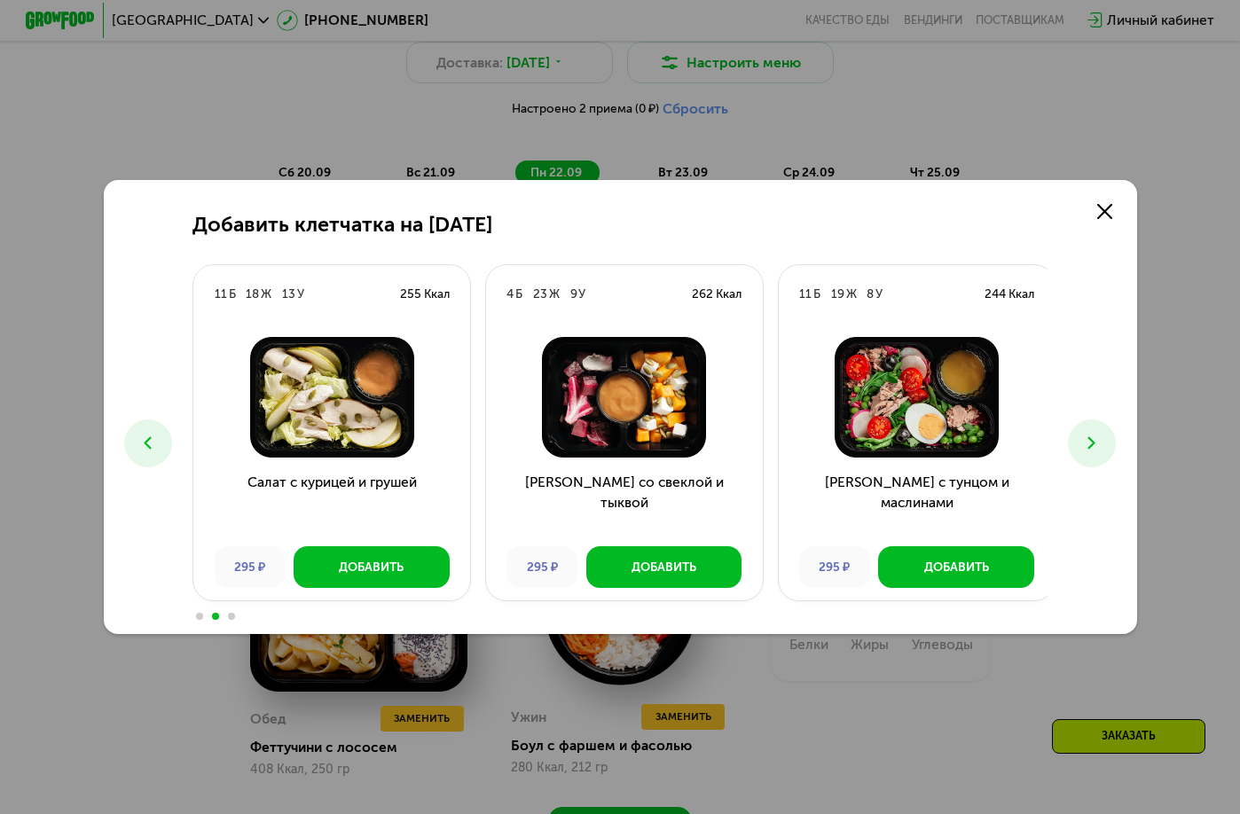
click at [1086, 435] on icon at bounding box center [1091, 443] width 20 height 20
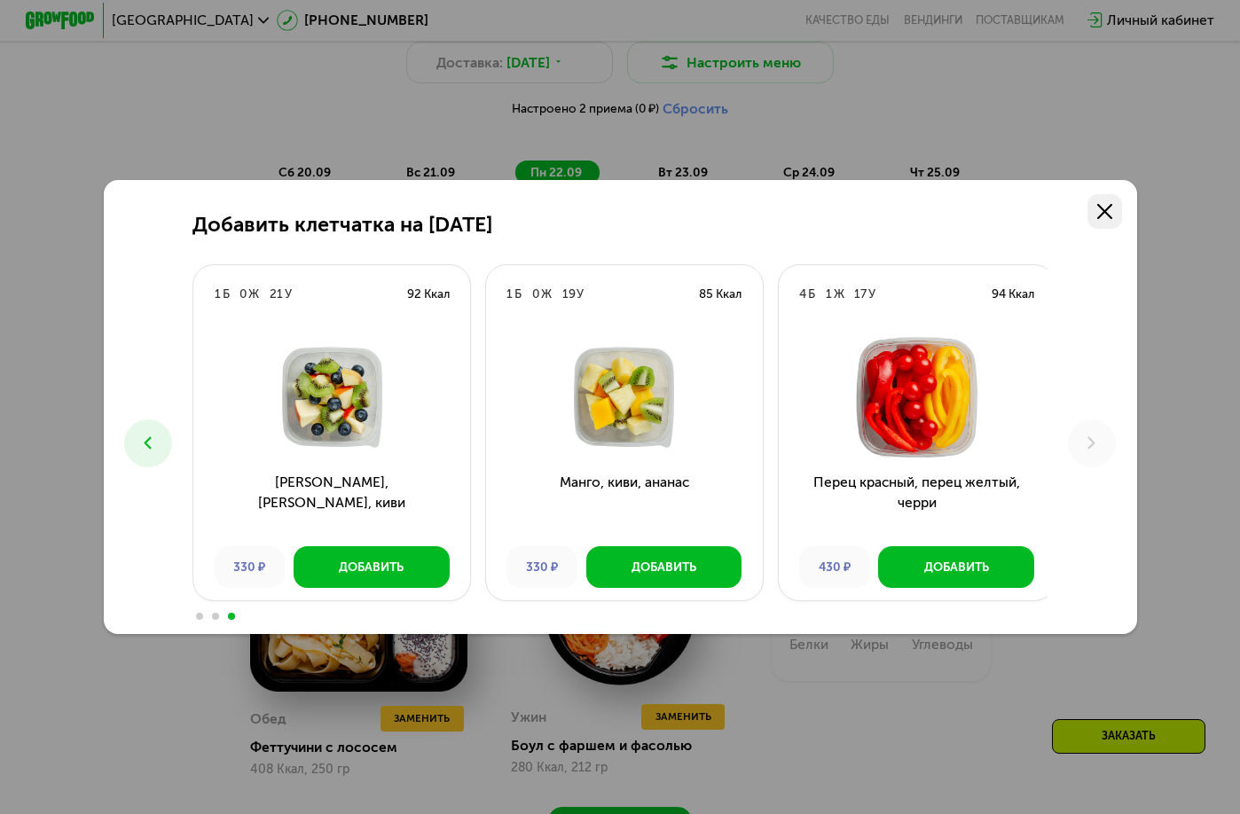
click at [1112, 216] on icon at bounding box center [1104, 211] width 15 height 15
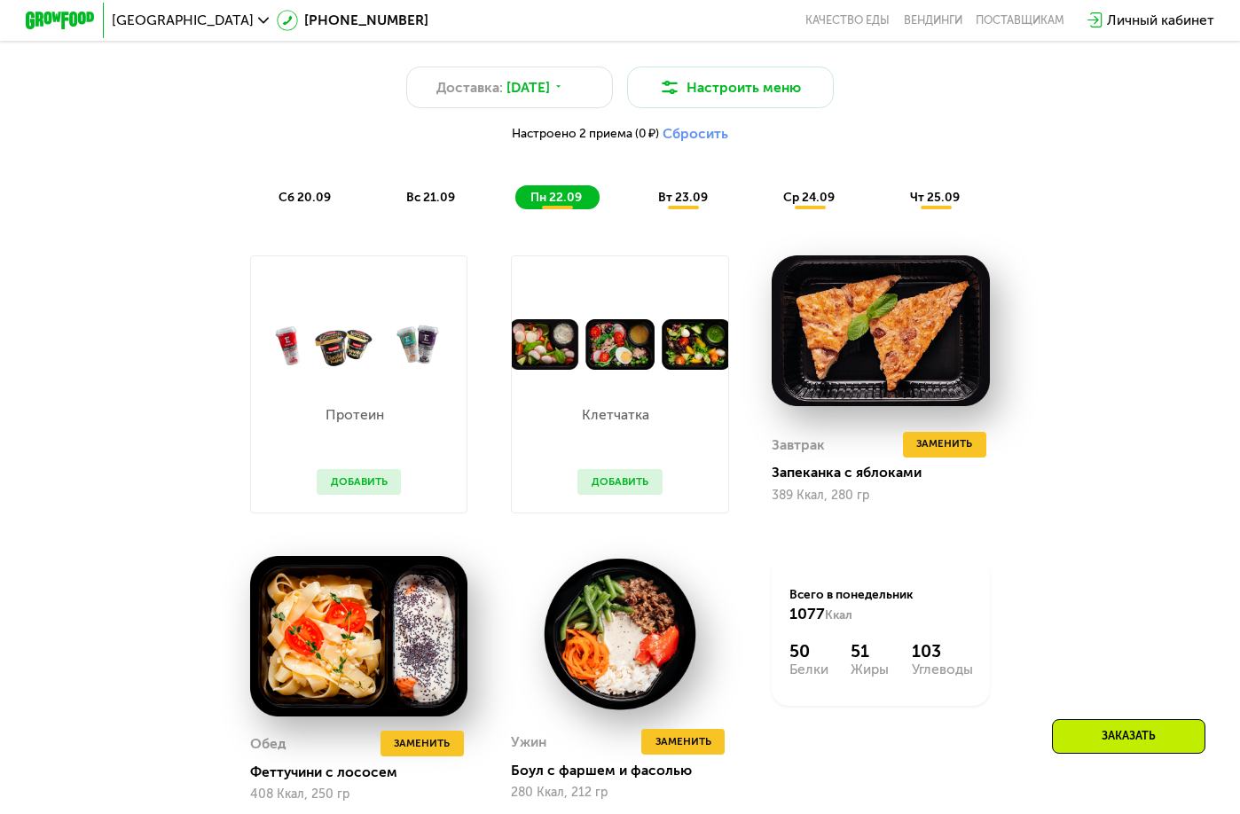
scroll to position [1064, 0]
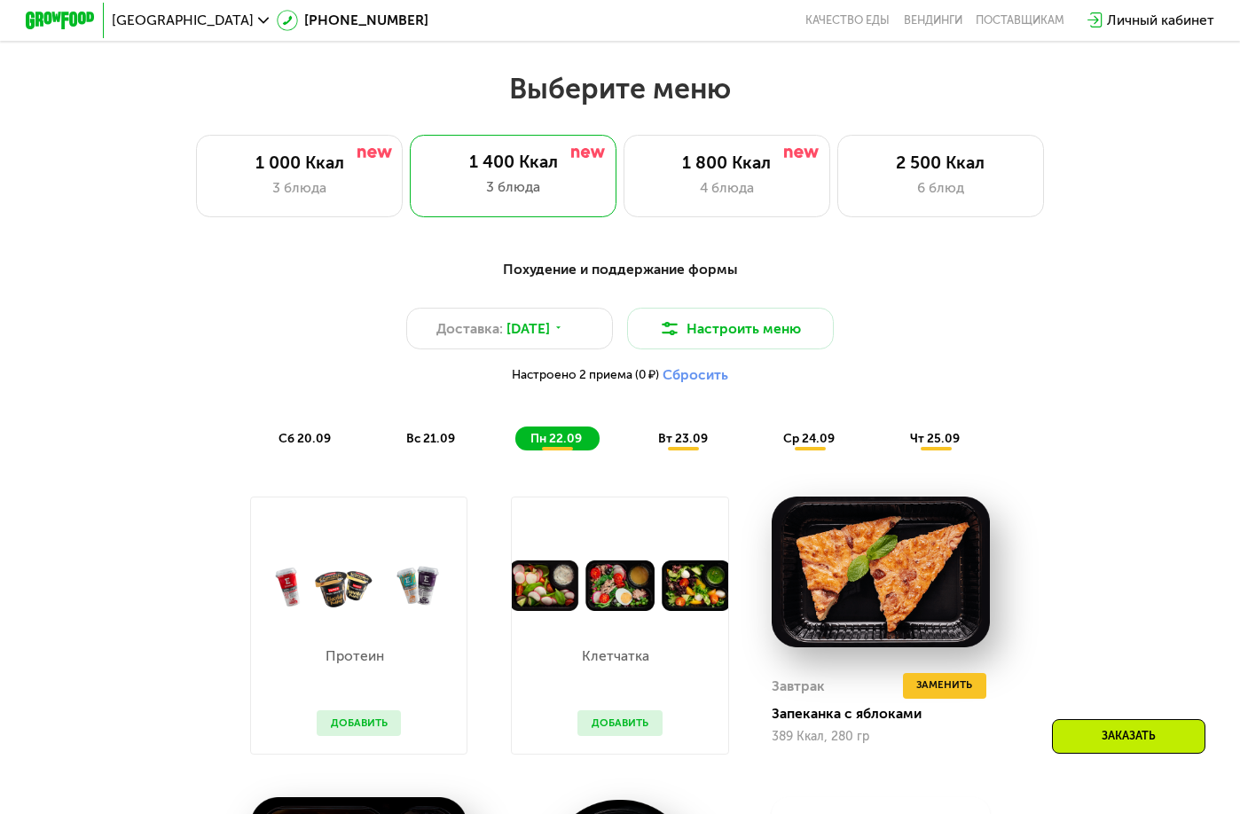
click at [699, 446] on span "вт 23.09" at bounding box center [683, 438] width 50 height 15
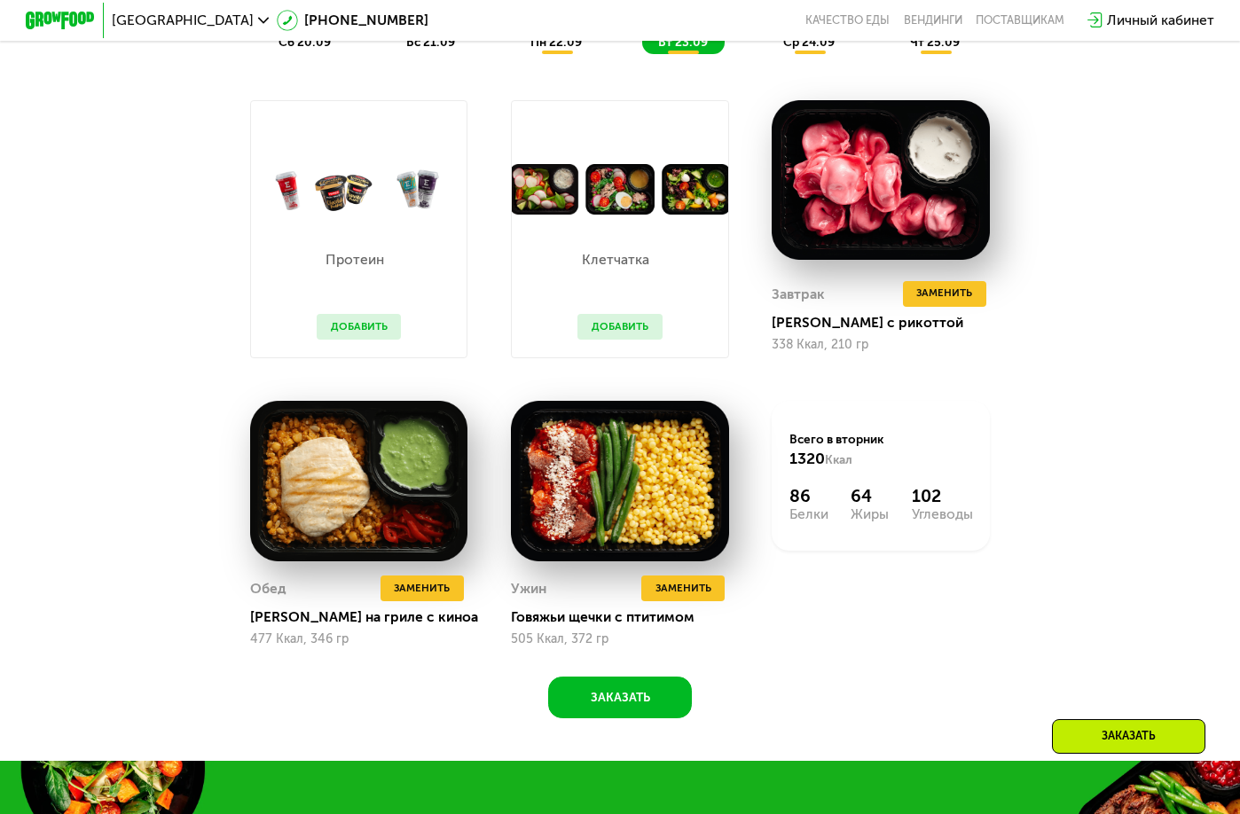
scroll to position [1242, 0]
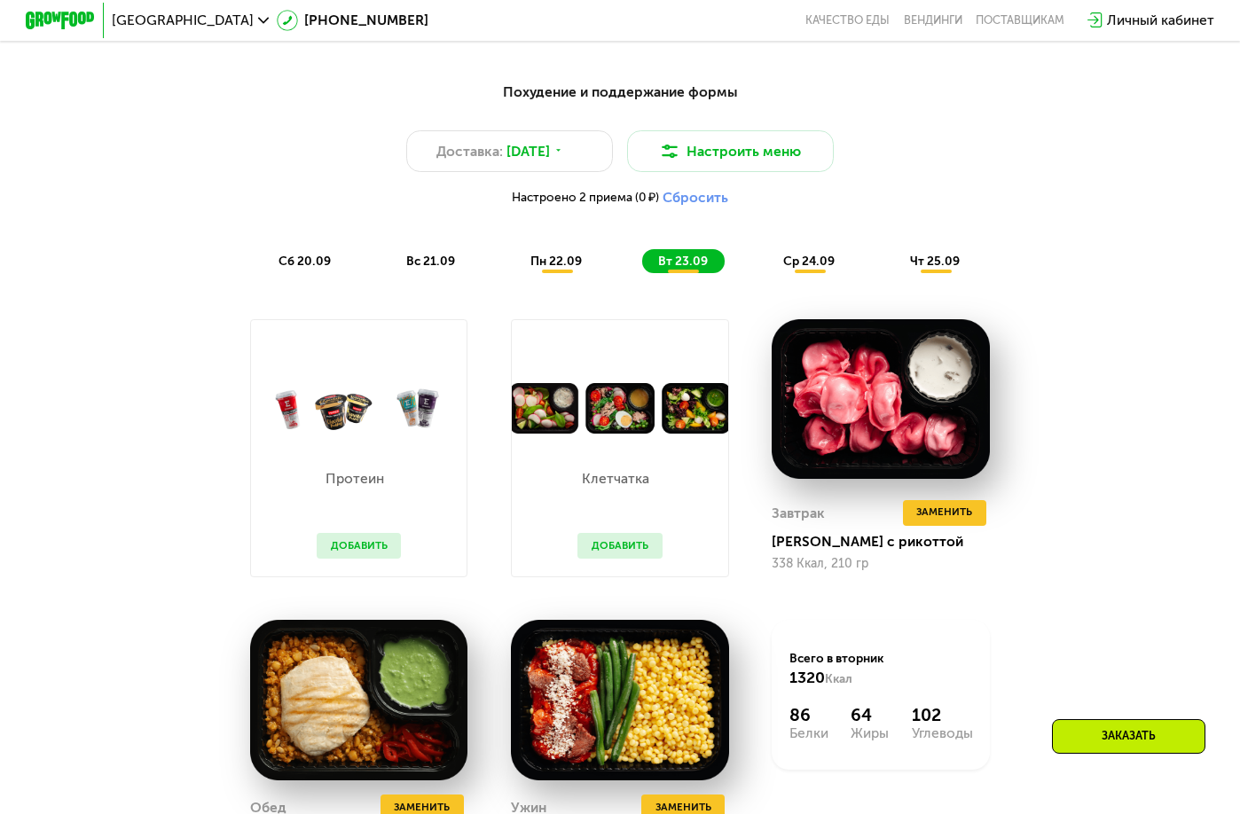
click at [820, 269] on span "ср 24.09" at bounding box center [808, 261] width 51 height 15
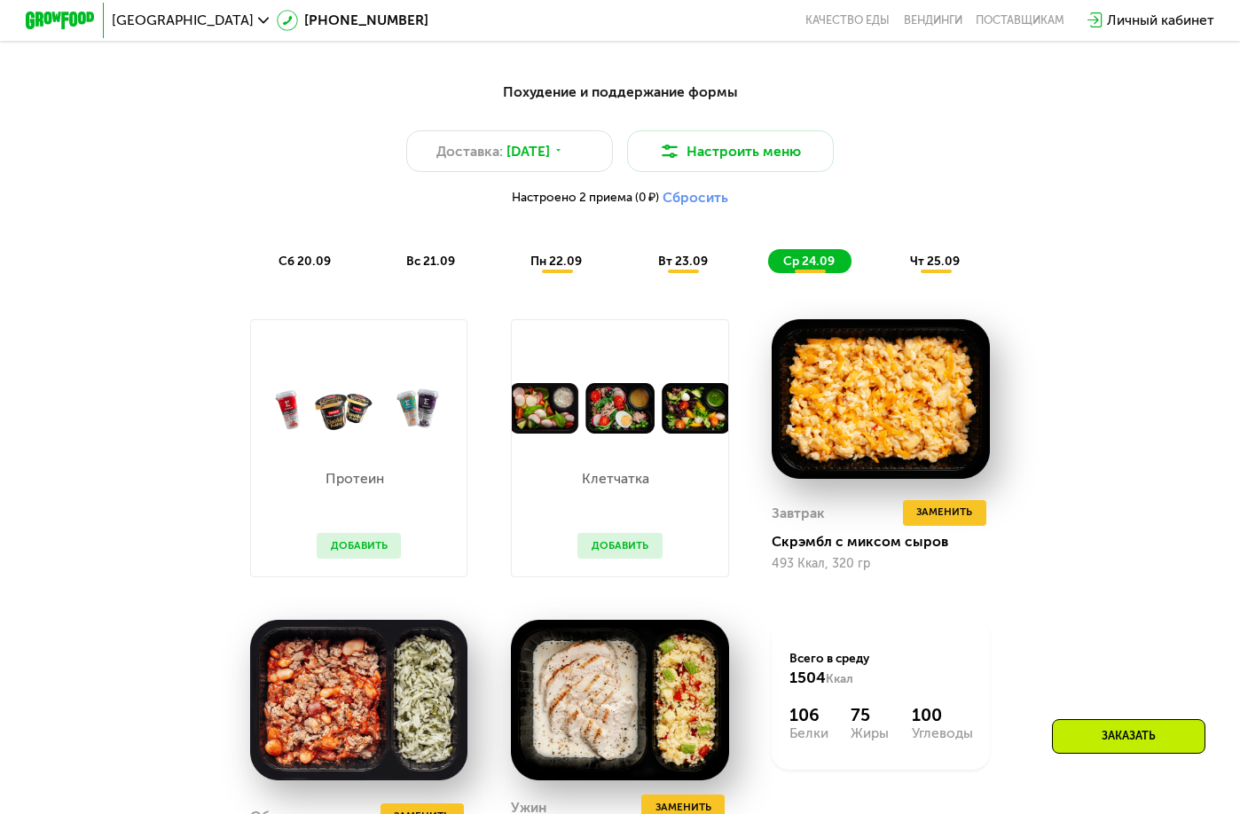
click at [947, 269] on span "чт 25.09" at bounding box center [935, 261] width 50 height 15
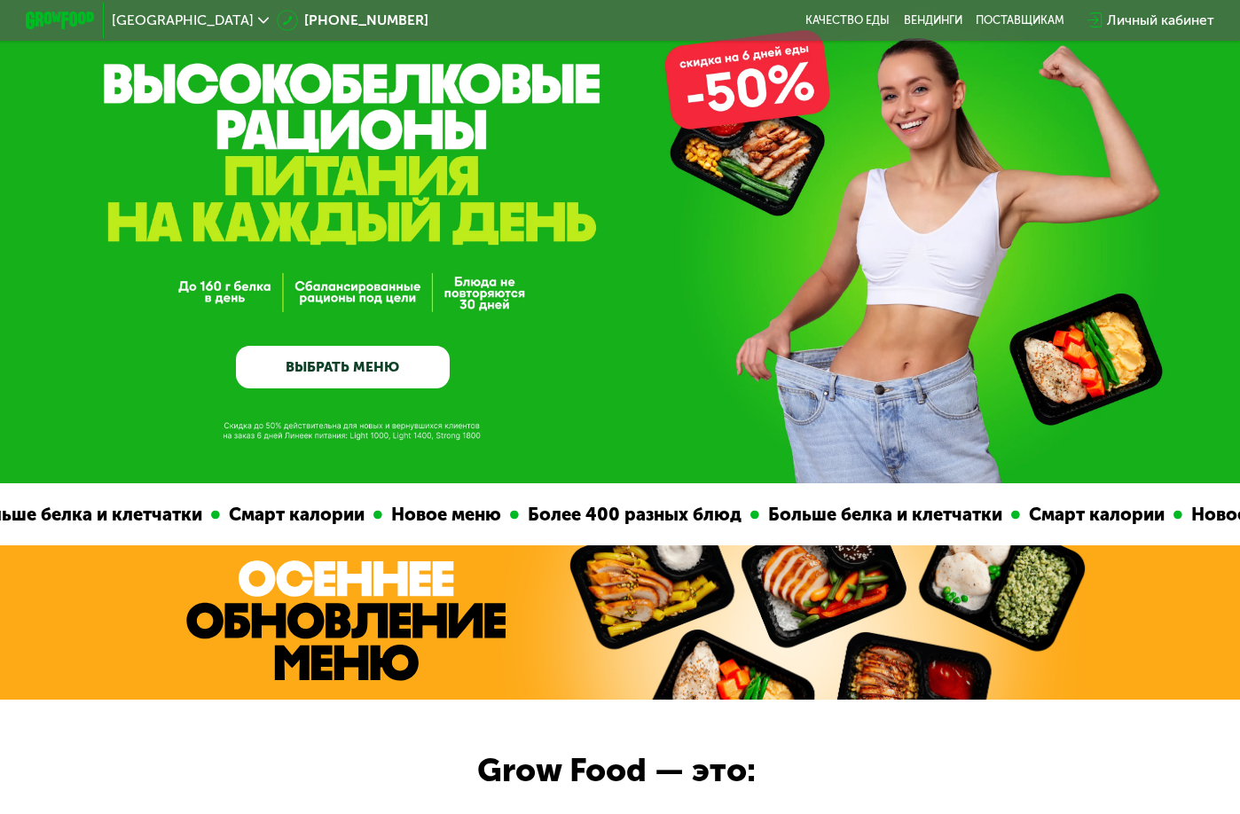
scroll to position [0, 0]
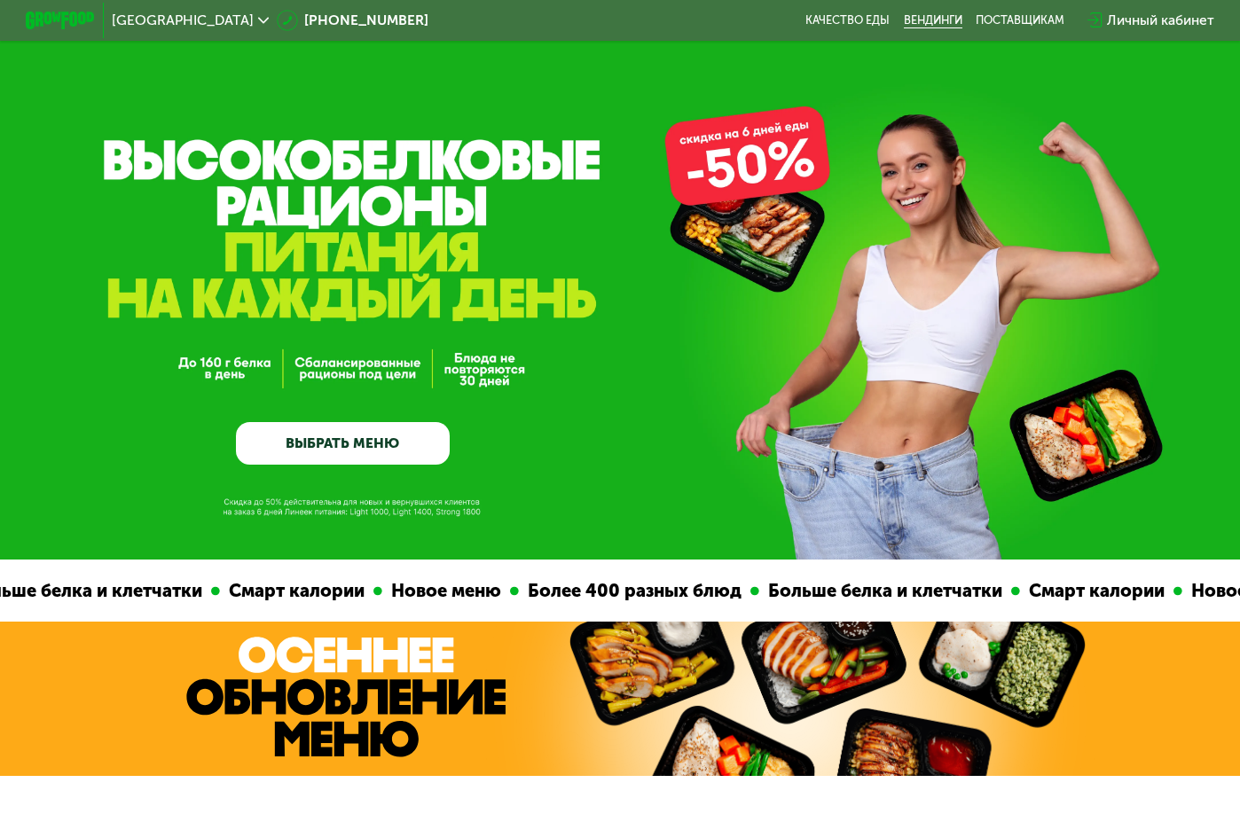
click at [934, 20] on link "Вендинги" at bounding box center [933, 20] width 59 height 14
